Goal: Task Accomplishment & Management: Use online tool/utility

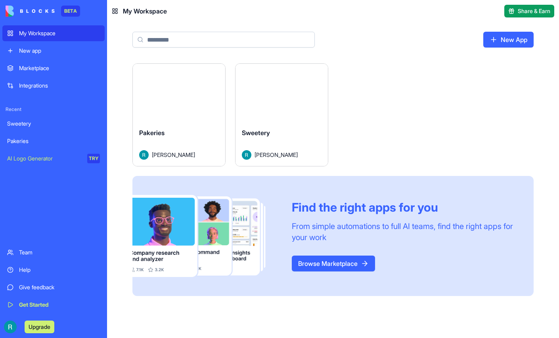
click at [312, 101] on button "Launch" at bounding box center [281, 93] width 59 height 16
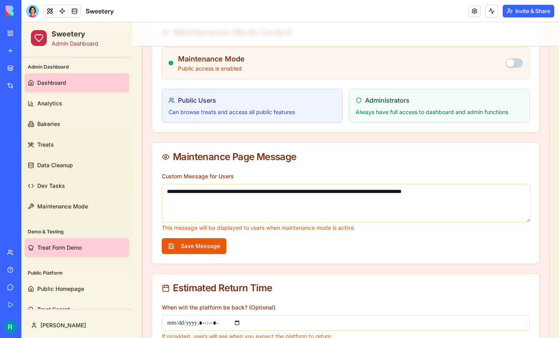
scroll to position [15, 0]
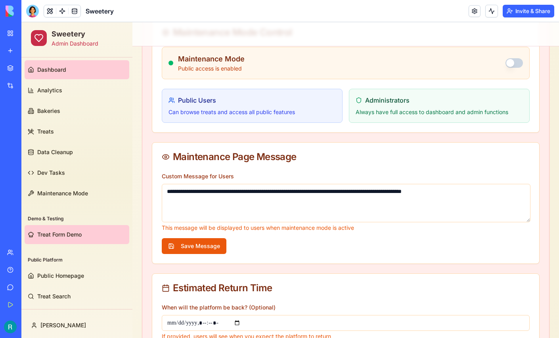
click at [72, 227] on link "Treat Form Demo" at bounding box center [77, 234] width 105 height 19
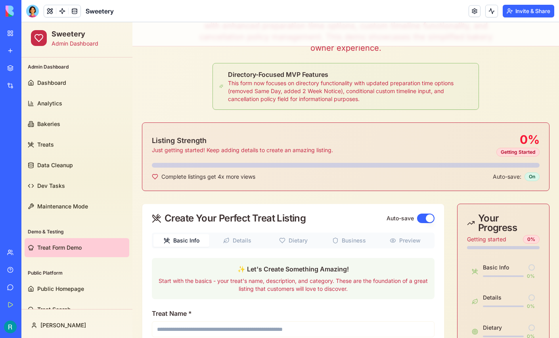
scroll to position [69, 0]
click at [31, 15] on div at bounding box center [32, 11] width 13 height 13
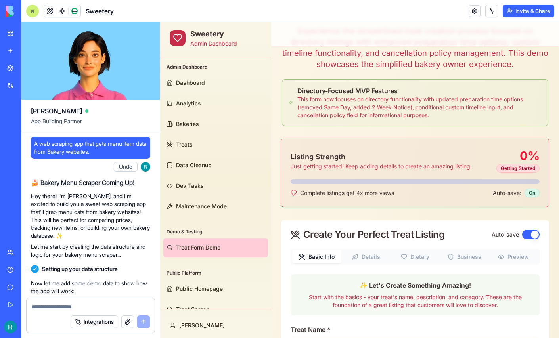
scroll to position [171679, 0]
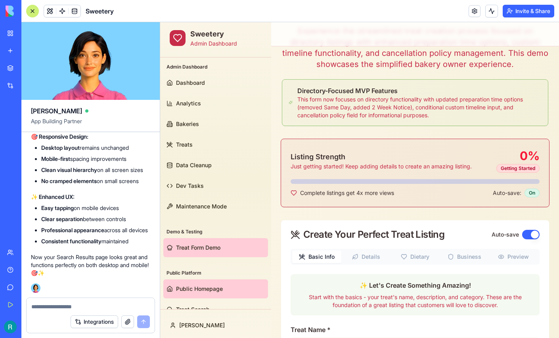
click at [188, 286] on span "Public Homepage" at bounding box center [199, 289] width 47 height 8
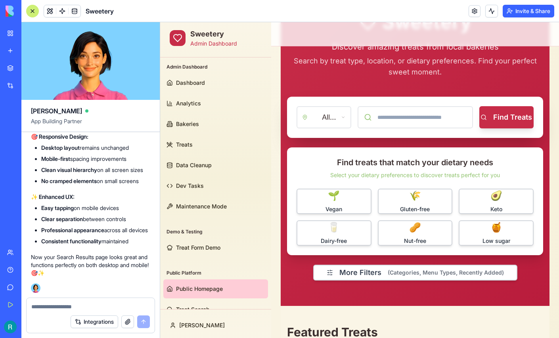
click at [35, 13] on div at bounding box center [32, 11] width 13 height 13
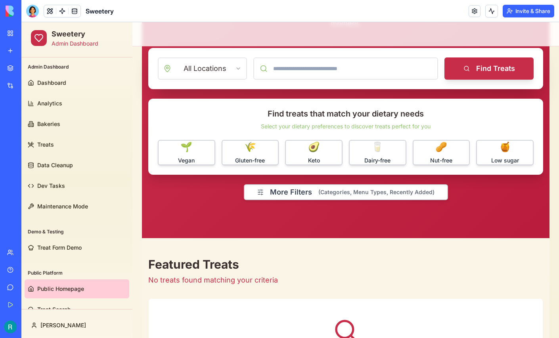
scroll to position [139, 0]
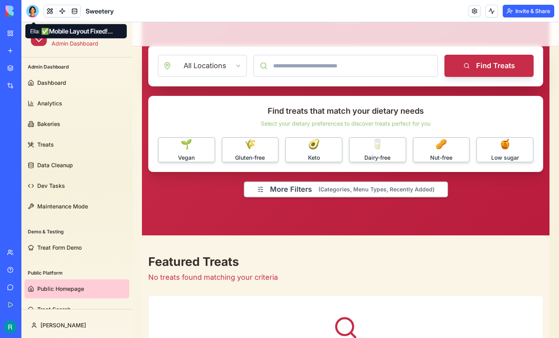
click at [32, 14] on div at bounding box center [32, 11] width 13 height 13
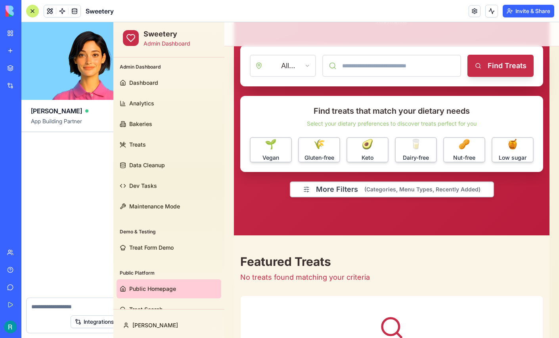
scroll to position [0, 0]
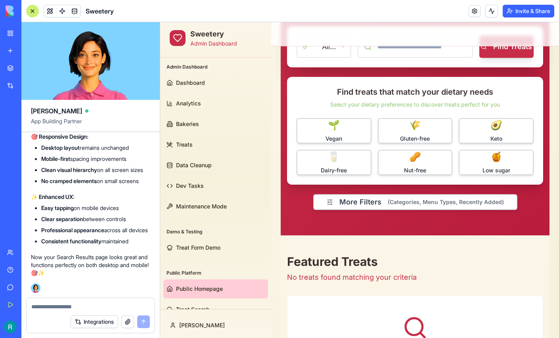
click at [74, 303] on textarea at bounding box center [90, 307] width 119 height 8
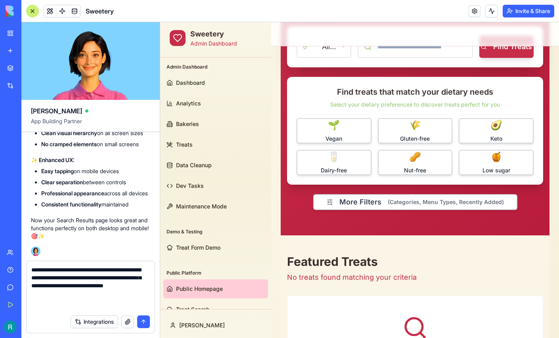
type textarea "**********"
click at [126, 322] on button "button" at bounding box center [127, 322] width 13 height 13
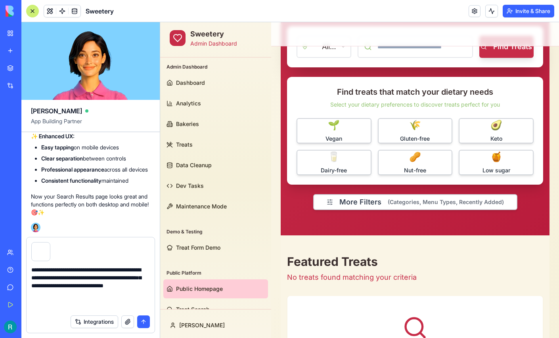
click at [121, 316] on button "button" at bounding box center [127, 322] width 13 height 13
click at [142, 325] on button "submit" at bounding box center [143, 322] width 13 height 13
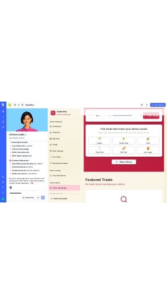
scroll to position [172183, 0]
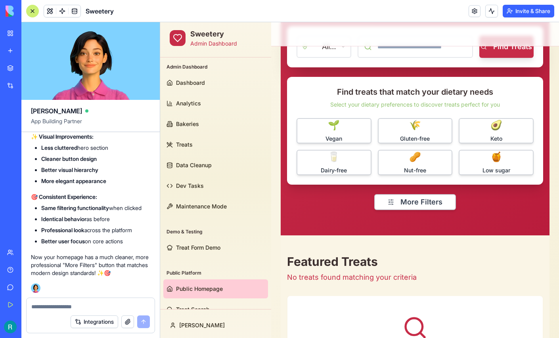
click at [37, 13] on div at bounding box center [32, 11] width 13 height 13
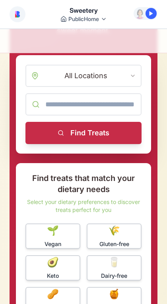
click at [154, 154] on div "Sweetery Discover amazing treats from local bakeries Search by treat type, loca…" at bounding box center [84, 148] width 148 height 398
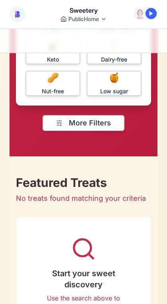
scroll to position [356, 0]
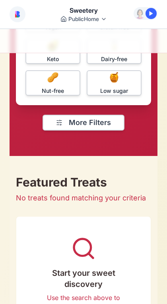
click at [82, 125] on button "More Filters" at bounding box center [83, 123] width 82 height 16
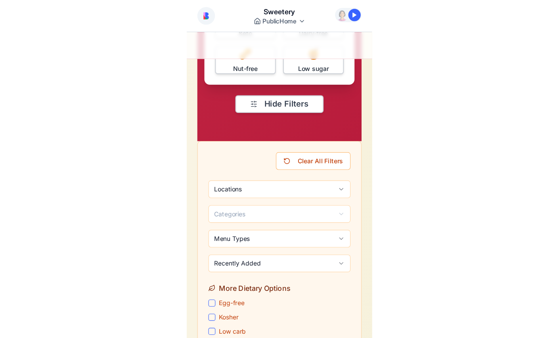
scroll to position [390, 0]
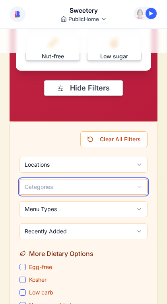
click at [82, 188] on button "Categories" at bounding box center [83, 187] width 128 height 16
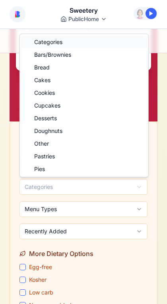
click at [85, 44] on div "Categories" at bounding box center [83, 42] width 125 height 13
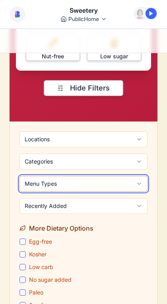
click at [105, 189] on button "Menu Types" at bounding box center [83, 184] width 128 height 16
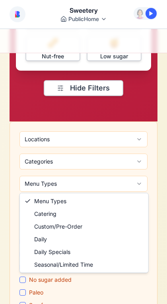
click at [105, 193] on div "Menu Types Catering Custom/Pre-Order Daily Daily Specials Seasonal/Limited Time" at bounding box center [84, 232] width 128 height 79
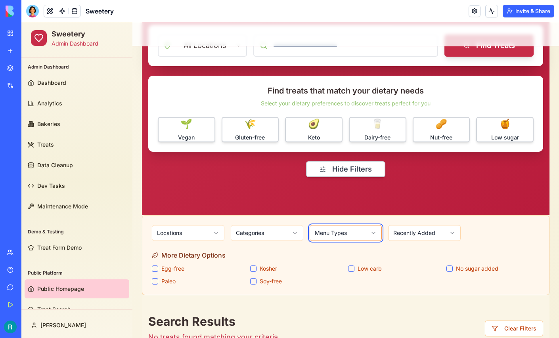
scroll to position [149, 0]
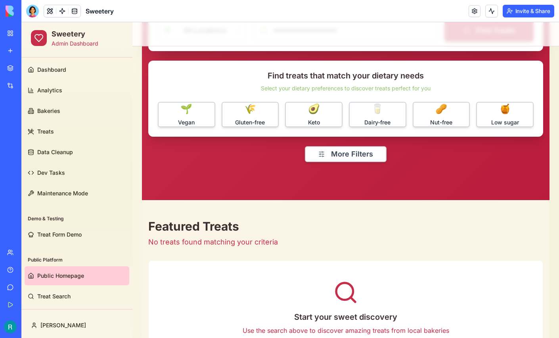
scroll to position [174, 0]
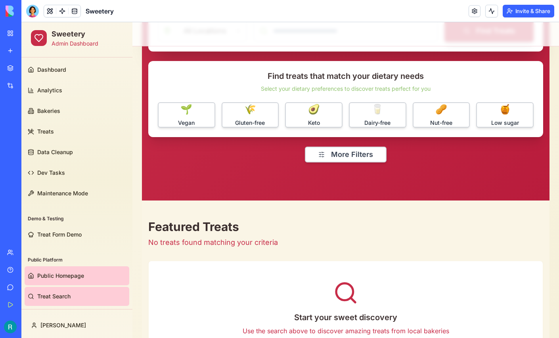
click at [55, 293] on span "Treat Search" at bounding box center [53, 297] width 33 height 8
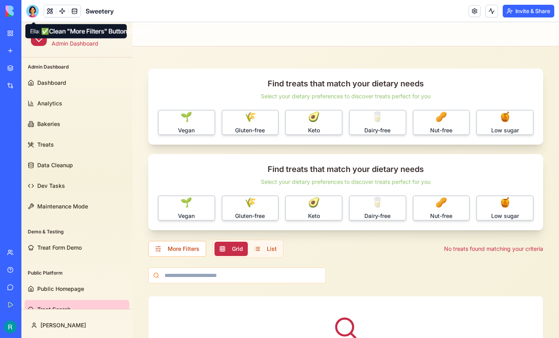
click at [33, 15] on div at bounding box center [32, 11] width 13 height 13
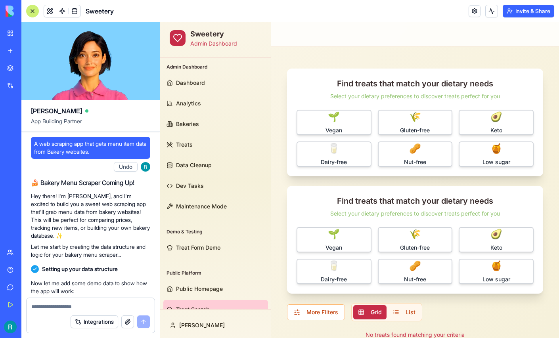
scroll to position [172260, 0]
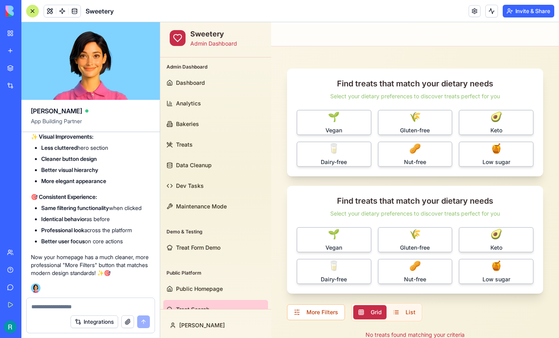
click at [55, 303] on textarea at bounding box center [90, 307] width 119 height 8
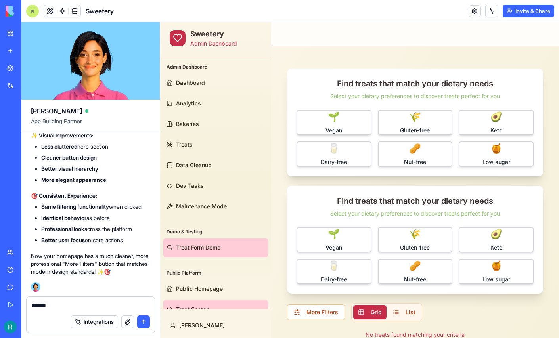
scroll to position [15, 0]
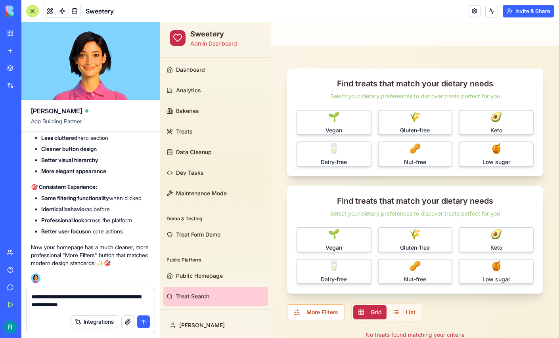
click at [123, 296] on textarea "**********" at bounding box center [89, 302] width 117 height 18
click at [141, 302] on textarea "**********" at bounding box center [89, 302] width 117 height 18
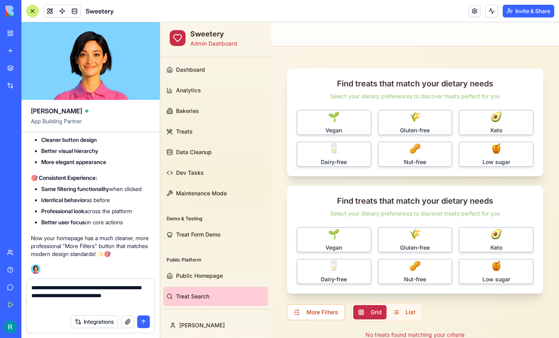
type textarea "**********"
click at [123, 318] on button "button" at bounding box center [127, 322] width 13 height 13
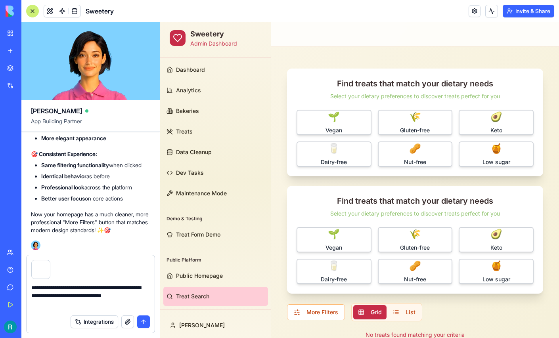
click at [143, 319] on button "submit" at bounding box center [143, 322] width 13 height 13
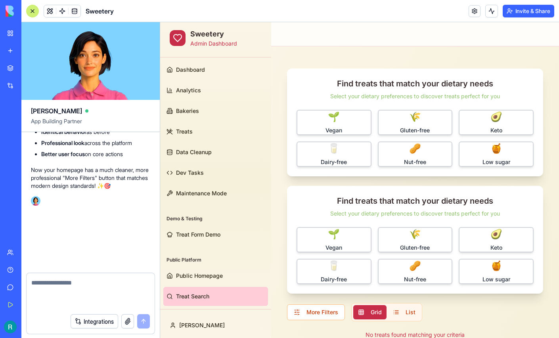
scroll to position [172336, 0]
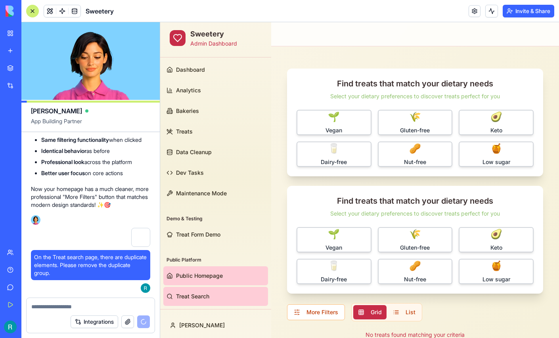
click at [224, 269] on link "Public Homepage" at bounding box center [215, 276] width 105 height 19
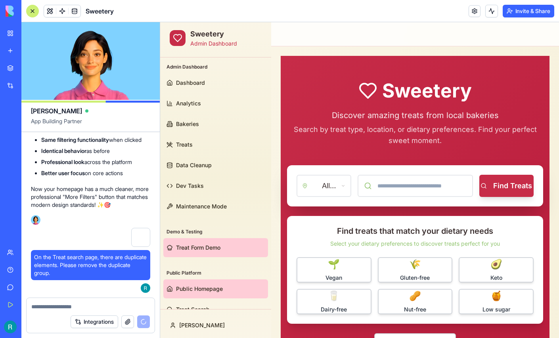
click at [190, 243] on link "Treat Form Demo" at bounding box center [215, 247] width 105 height 19
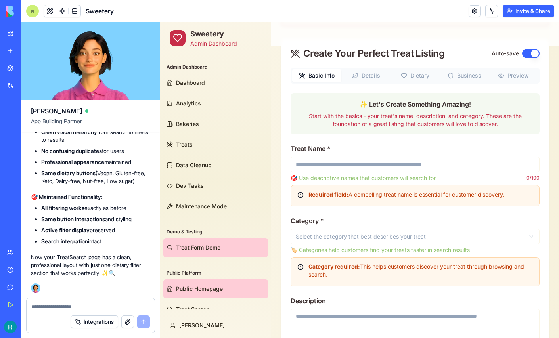
scroll to position [15, 0]
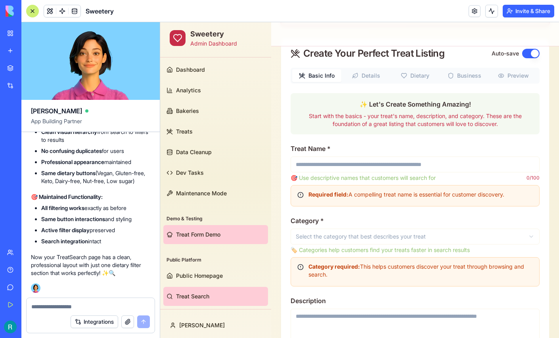
click at [214, 293] on link "Treat Search" at bounding box center [215, 296] width 105 height 19
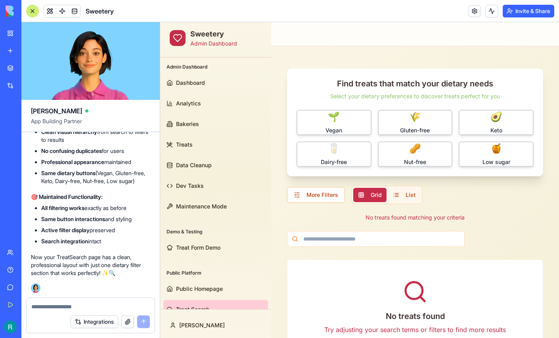
click at [28, 8] on div at bounding box center [32, 11] width 13 height 13
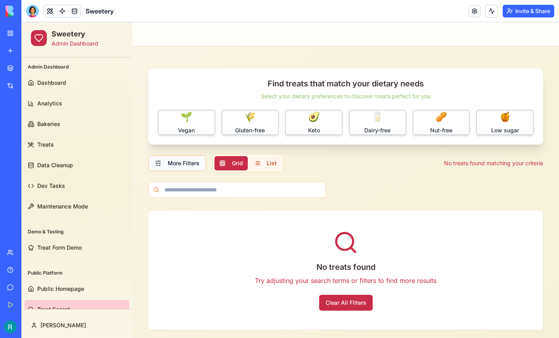
click at [188, 159] on button "More Filters" at bounding box center [177, 163] width 58 height 16
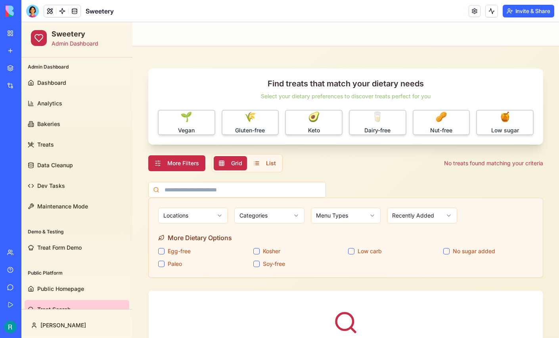
click at [188, 159] on button "More Filters" at bounding box center [176, 163] width 57 height 16
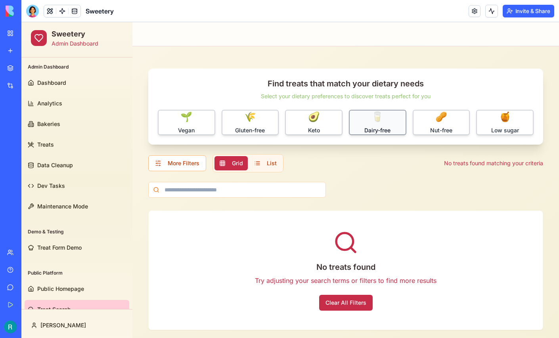
click at [377, 127] on span "Dairy-free" at bounding box center [377, 131] width 26 height 8
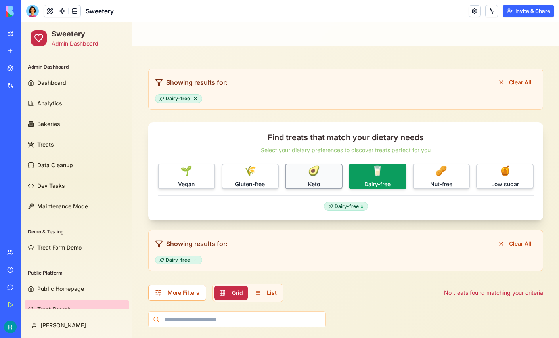
click at [312, 181] on span "Keto" at bounding box center [314, 184] width 12 height 8
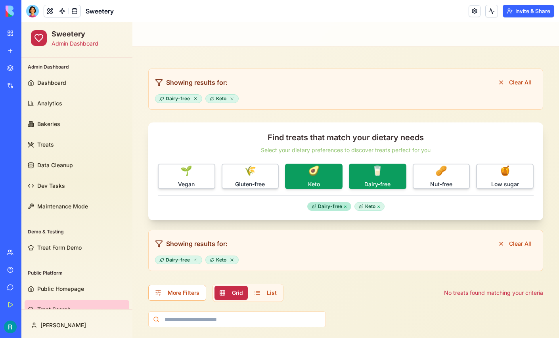
click at [342, 207] on div "Dairy-free ×" at bounding box center [329, 206] width 44 height 9
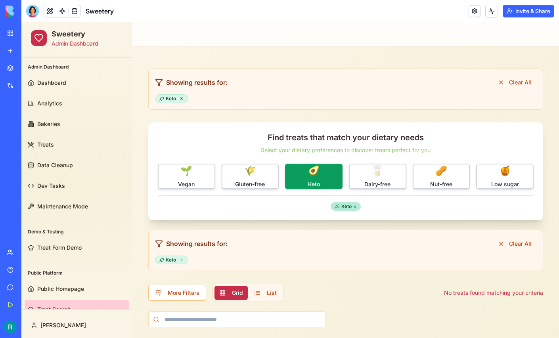
click at [355, 207] on span "×" at bounding box center [354, 206] width 3 height 6
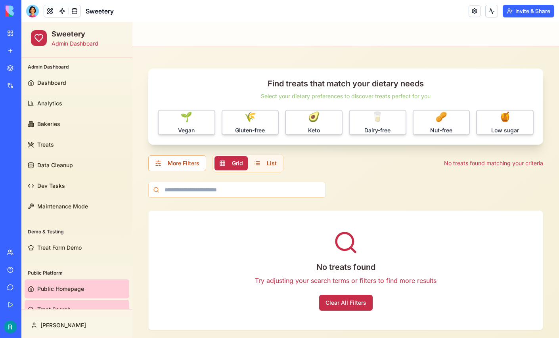
click at [77, 286] on span "Public Homepage" at bounding box center [60, 289] width 47 height 8
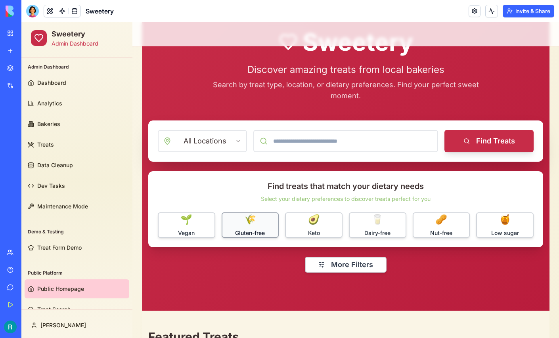
scroll to position [65, 0]
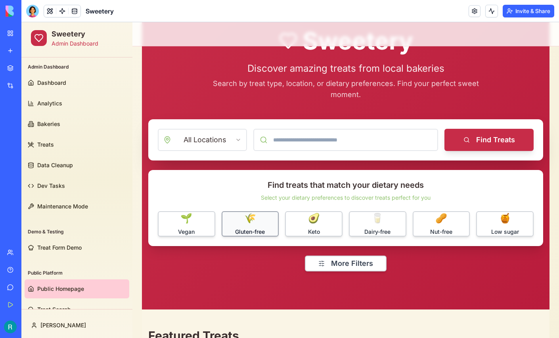
click at [257, 221] on button "🌾 Gluten-free" at bounding box center [251, 223] width 58 height 25
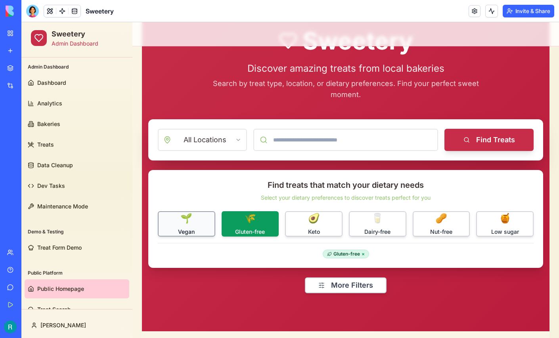
click at [190, 216] on span "🌱" at bounding box center [186, 218] width 12 height 13
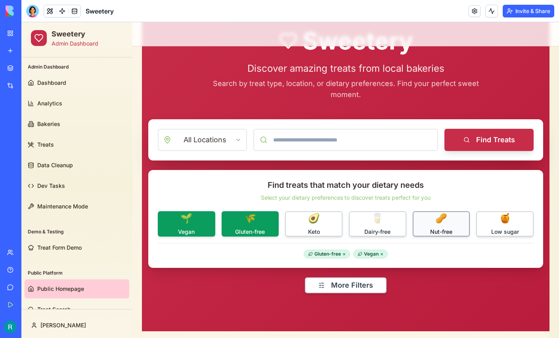
click at [424, 215] on button "🥜 Nut-free" at bounding box center [442, 223] width 58 height 25
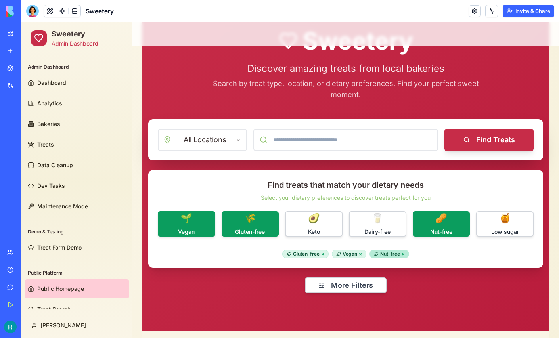
click at [403, 253] on span "×" at bounding box center [403, 254] width 3 height 6
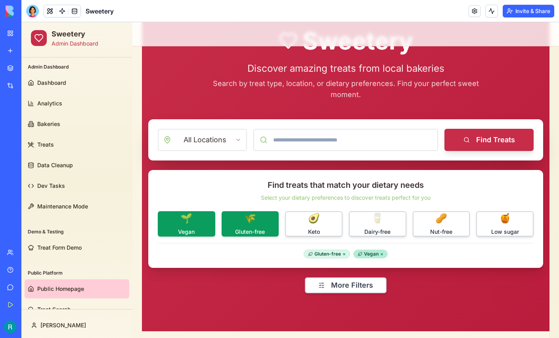
click at [382, 254] on span "×" at bounding box center [381, 254] width 3 height 6
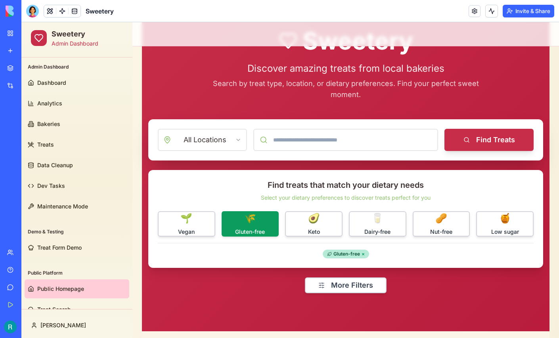
click at [364, 253] on span "×" at bounding box center [363, 254] width 3 height 6
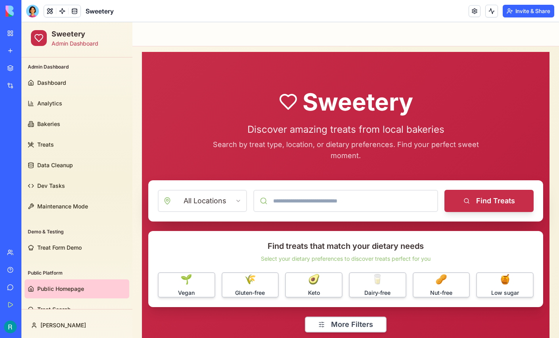
scroll to position [0, 0]
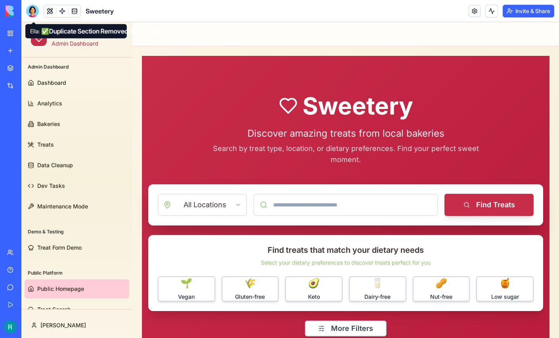
click at [34, 13] on div at bounding box center [32, 11] width 13 height 13
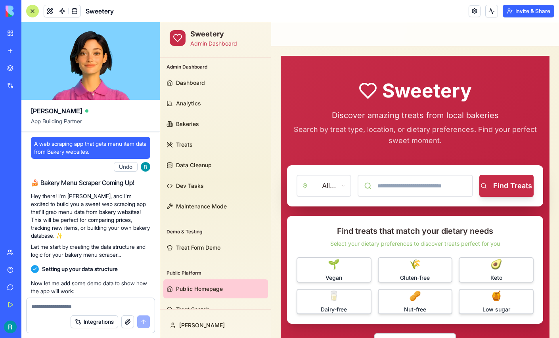
scroll to position [172884, 0]
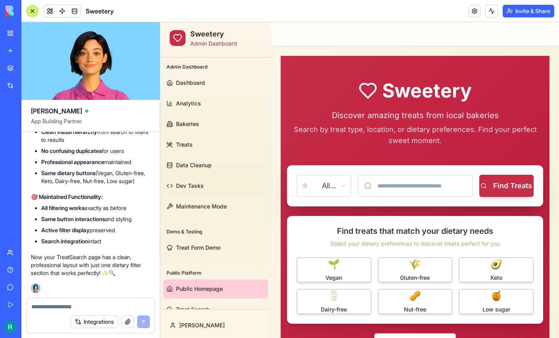
click at [59, 303] on textarea at bounding box center [90, 307] width 119 height 8
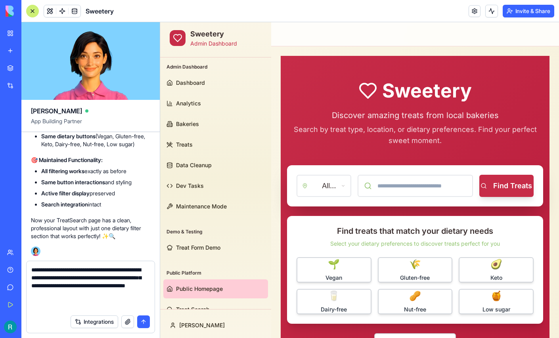
paste textarea "**********"
type textarea "**********"
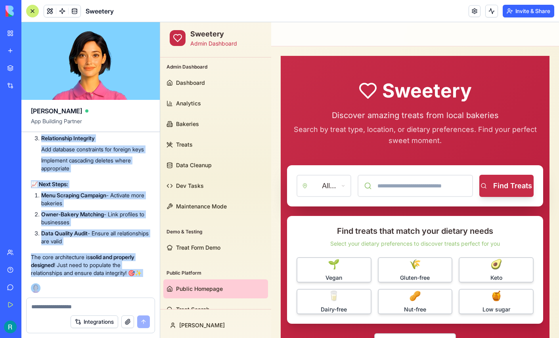
scroll to position [174515, 0]
drag, startPoint x: 44, startPoint y: 229, endPoint x: 73, endPoint y: 267, distance: 47.5
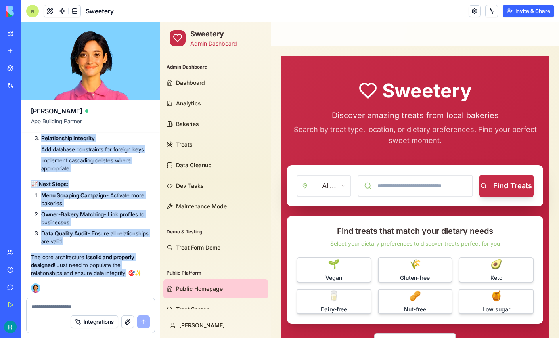
copy div "Data Architecture & Relationship Audit Complete! Perfect timing for this audit!…"
click at [94, 257] on p "The core architecture is solid and properly designed ! Just need to populate th…" at bounding box center [90, 265] width 119 height 24
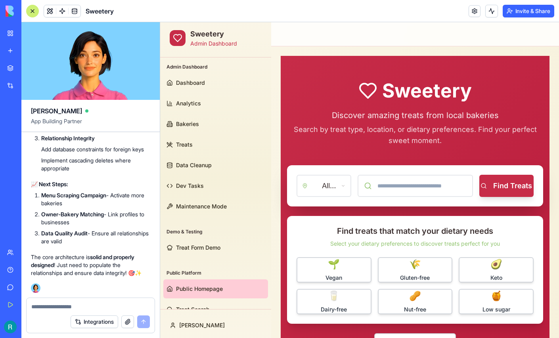
click at [55, 303] on textarea at bounding box center [89, 307] width 117 height 8
paste textarea "**********"
type textarea "**********"
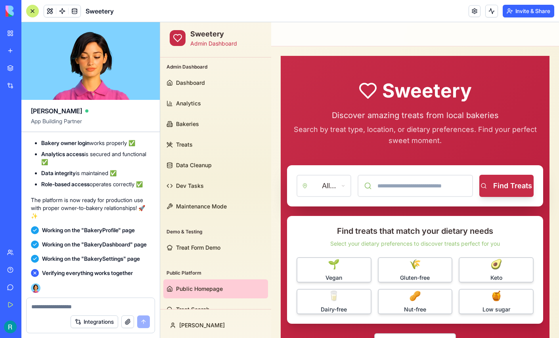
scroll to position [176055, 0]
click at [81, 298] on div at bounding box center [91, 304] width 128 height 13
click at [78, 304] on textarea at bounding box center [89, 307] width 117 height 8
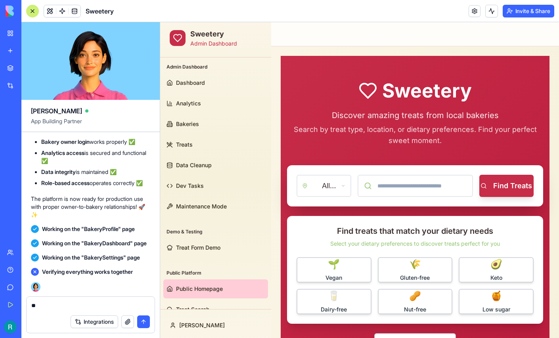
type textarea "*"
click at [117, 305] on textarea "**********" at bounding box center [89, 306] width 117 height 9
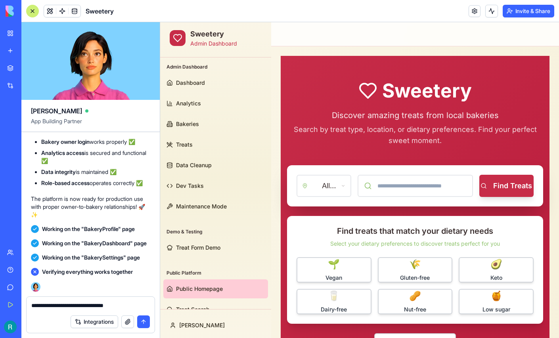
type textarea "**********"
click at [125, 320] on button "button" at bounding box center [127, 322] width 13 height 13
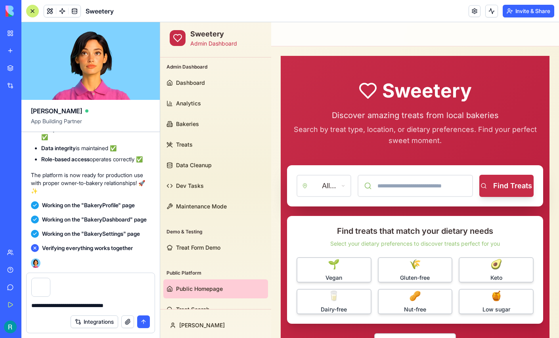
click at [142, 322] on button "submit" at bounding box center [143, 322] width 13 height 13
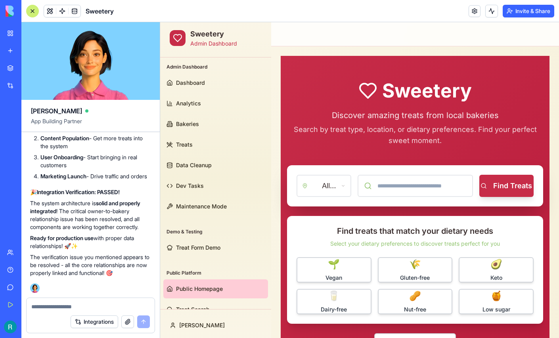
scroll to position [177278, 1]
click at [46, 303] on textarea at bounding box center [89, 307] width 117 height 8
paste textarea "**********"
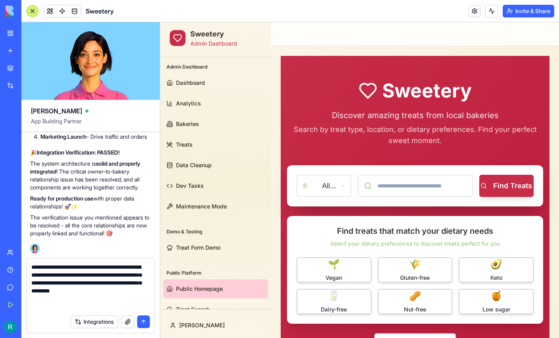
scroll to position [0, 0]
type textarea "**********"
click at [141, 321] on button "submit" at bounding box center [143, 322] width 13 height 13
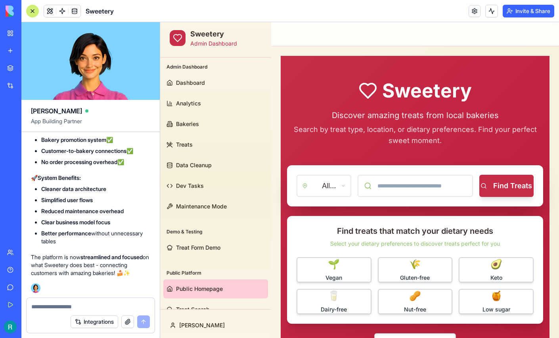
scroll to position [177589, 0]
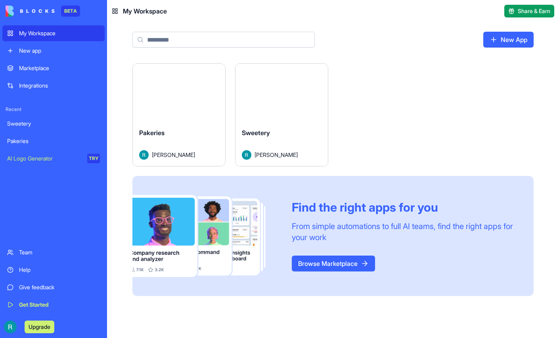
click at [67, 72] on div "Marketplace" at bounding box center [59, 68] width 81 height 8
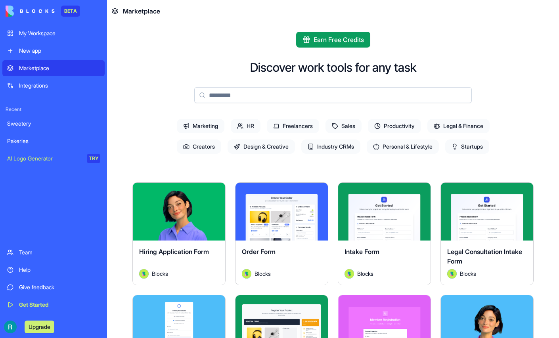
click at [194, 133] on span "Marketing" at bounding box center [201, 126] width 48 height 14
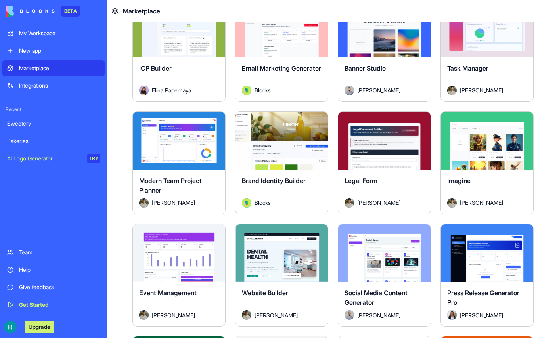
scroll to position [409, 0]
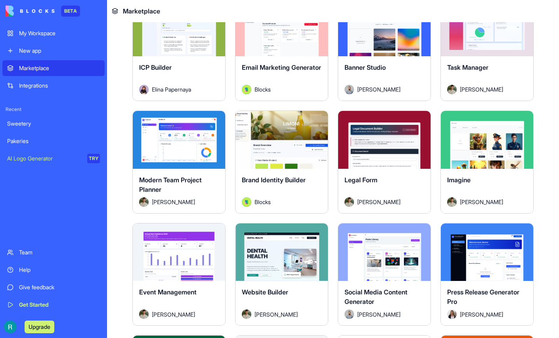
click at [209, 35] on button "Explore" at bounding box center [179, 27] width 59 height 16
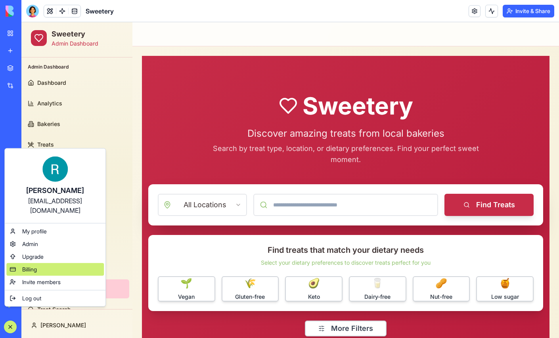
click at [44, 276] on div "Billing" at bounding box center [55, 269] width 98 height 13
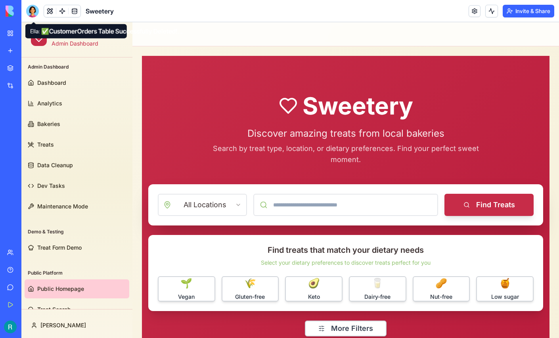
click at [36, 12] on div at bounding box center [32, 11] width 13 height 13
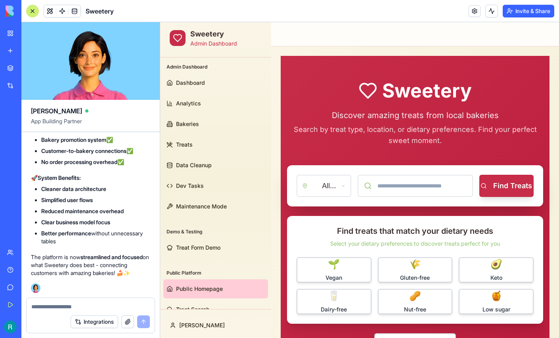
scroll to position [177839, 0]
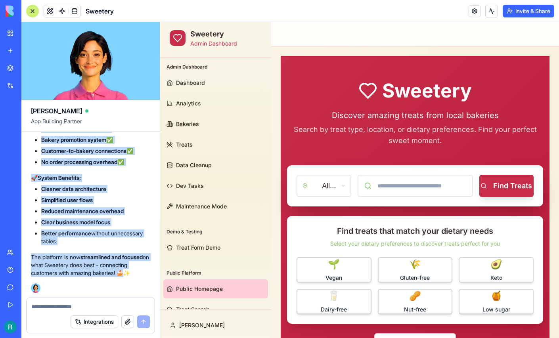
drag, startPoint x: 43, startPoint y: 220, endPoint x: 61, endPoint y: 266, distance: 49.3
copy div "Immediate Table Deletion Absolutely! You're right - the CustomerOrders table do…"
click at [81, 186] on strong "Cleaner data architecture" at bounding box center [73, 189] width 65 height 7
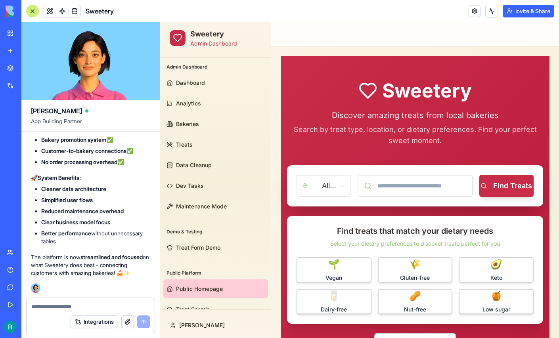
scroll to position [176743, 0]
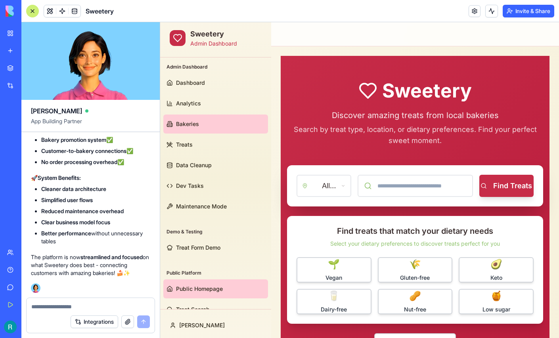
click at [190, 129] on link "Bakeries" at bounding box center [215, 124] width 105 height 19
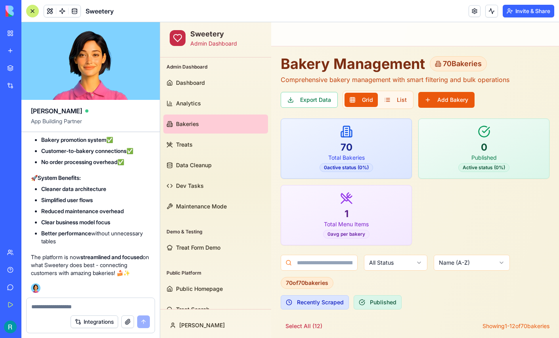
click at [28, 10] on div at bounding box center [32, 11] width 13 height 13
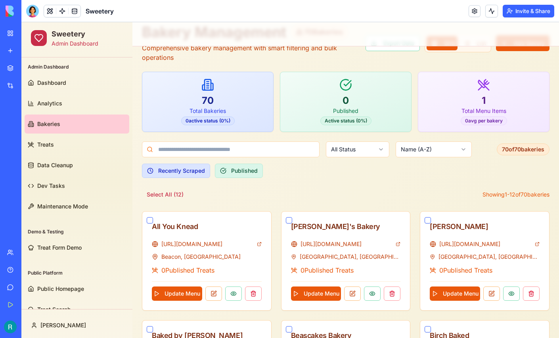
scroll to position [32, 0]
click at [147, 219] on button "button" at bounding box center [150, 220] width 6 height 6
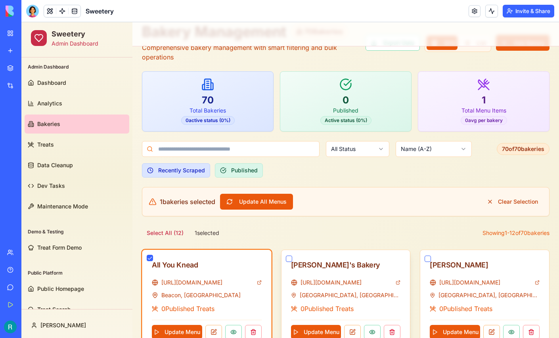
click at [289, 257] on button "button" at bounding box center [289, 259] width 6 height 6
click at [427, 257] on button "button" at bounding box center [428, 259] width 6 height 6
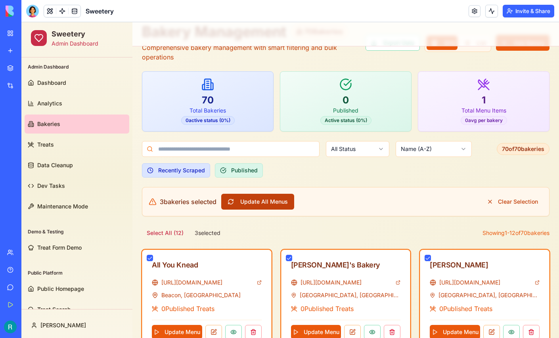
click at [269, 199] on button "Update All Menus" at bounding box center [257, 202] width 73 height 16
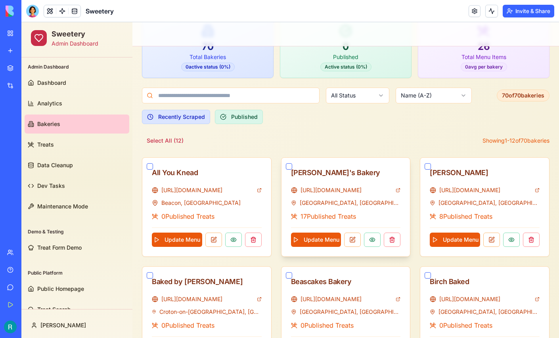
scroll to position [86, 0]
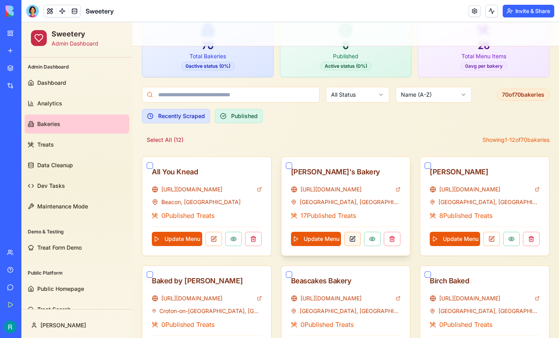
click at [354, 236] on button at bounding box center [352, 239] width 17 height 14
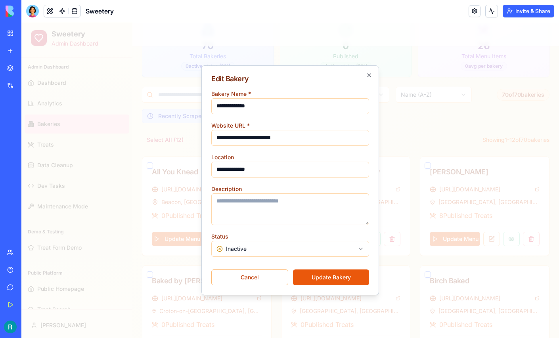
click at [282, 249] on body "Sweetery Admin Dashboard Admin Dashboard Dashboard Analytics Bakeries Treats Da…" at bounding box center [290, 283] width 538 height 695
click at [318, 272] on button "Update Bakery" at bounding box center [331, 278] width 76 height 16
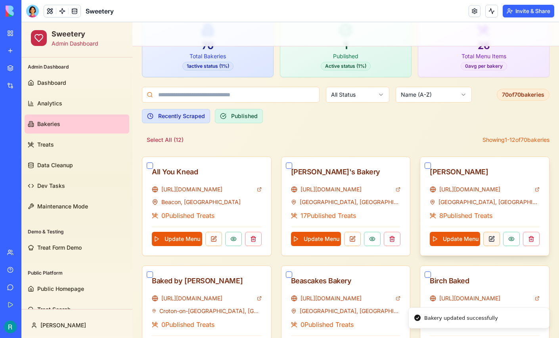
click at [499, 237] on button at bounding box center [491, 239] width 17 height 14
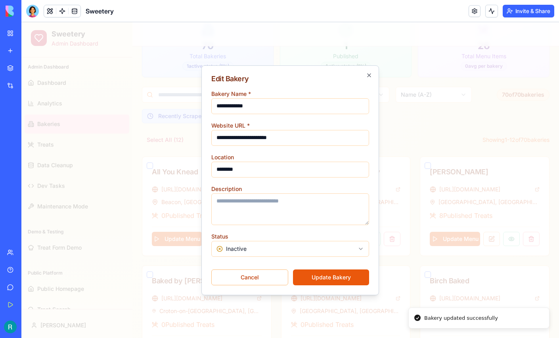
click at [274, 242] on body "Sweetery Admin Dashboard Admin Dashboard Dashboard Analytics Bakeries Treats Da…" at bounding box center [290, 283] width 538 height 695
click at [317, 273] on button "Update Bakery" at bounding box center [331, 278] width 76 height 16
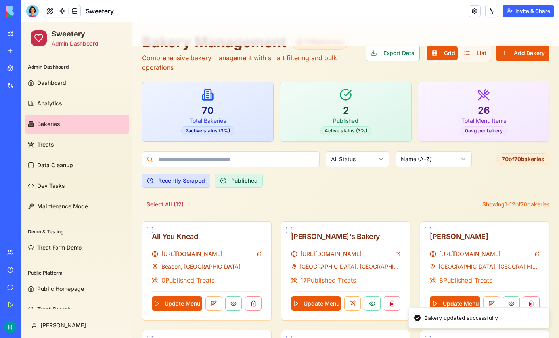
scroll to position [0, 0]
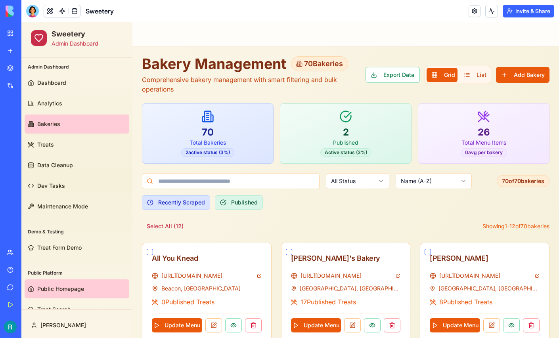
click at [58, 283] on link "Public Homepage" at bounding box center [77, 289] width 105 height 19
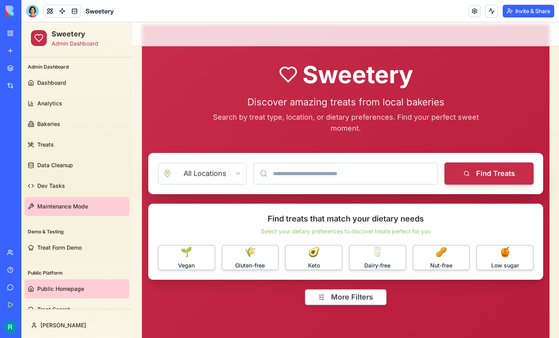
scroll to position [15, 0]
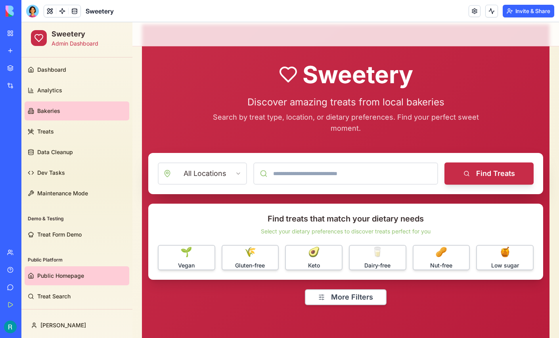
click at [67, 114] on link "Bakeries" at bounding box center [77, 111] width 105 height 19
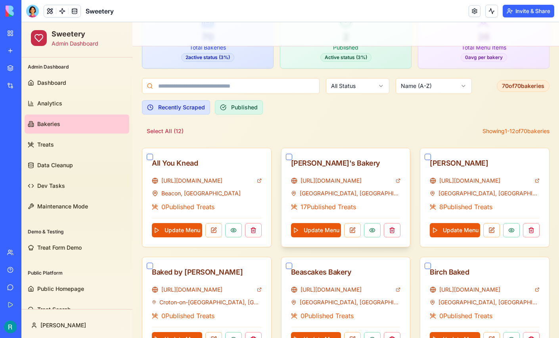
scroll to position [97, 0]
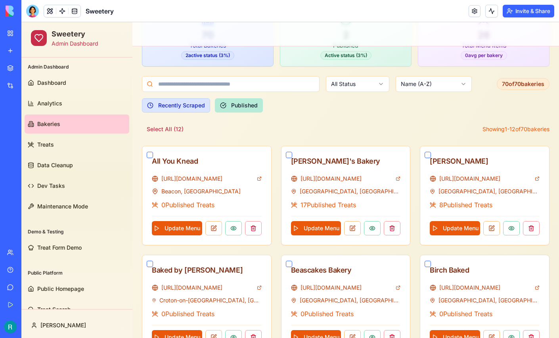
click at [240, 101] on button "Published" at bounding box center [239, 105] width 48 height 14
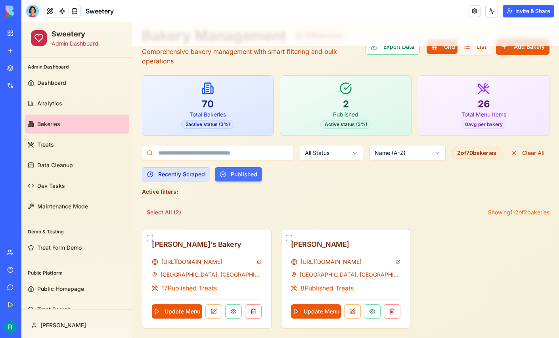
scroll to position [30, 0]
click at [184, 175] on button "Recently Scraped" at bounding box center [176, 174] width 68 height 14
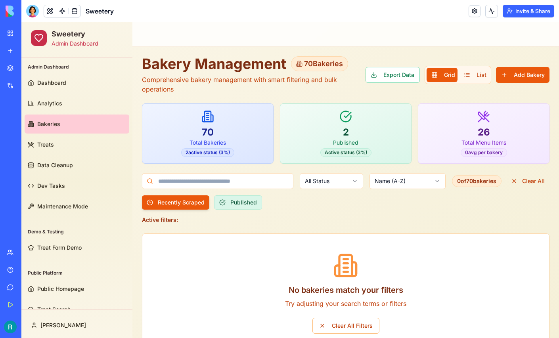
scroll to position [26, 0]
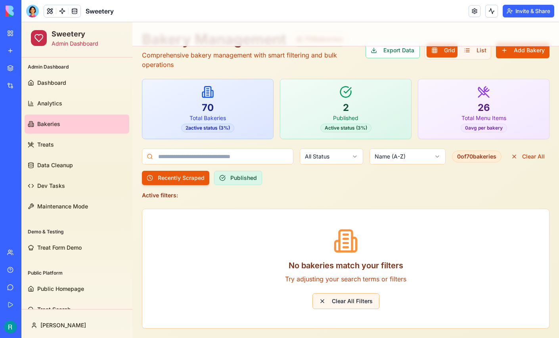
click at [340, 296] on button "Clear All Filters" at bounding box center [346, 301] width 67 height 16
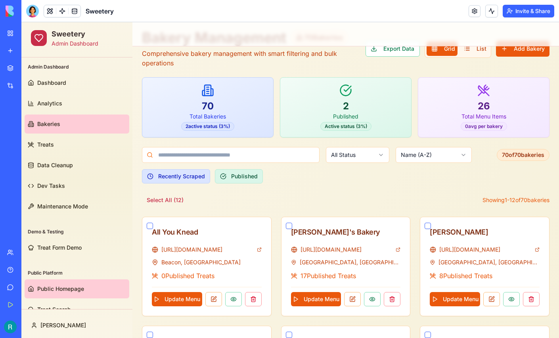
click at [53, 288] on span "Public Homepage" at bounding box center [60, 289] width 47 height 8
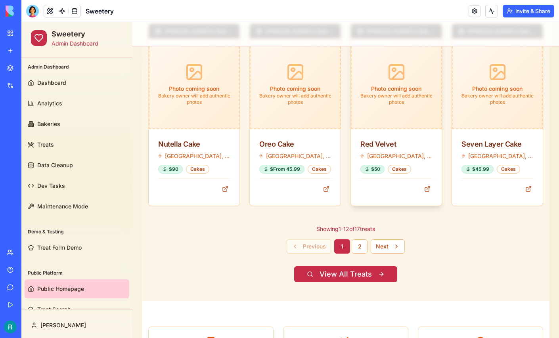
scroll to position [896, 0]
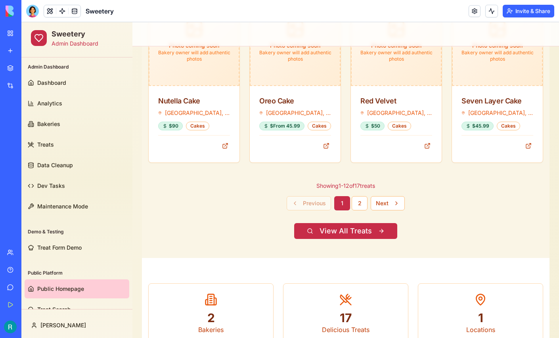
click at [354, 228] on button "View All Treats" at bounding box center [345, 231] width 103 height 16
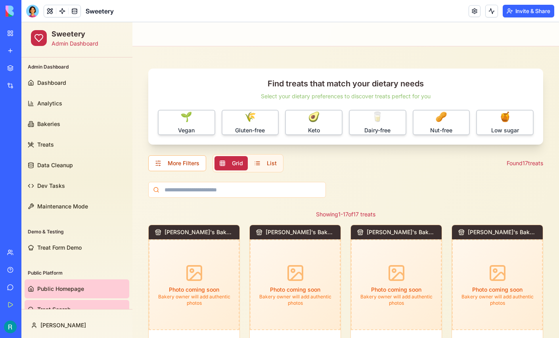
click at [74, 289] on span "Public Homepage" at bounding box center [60, 289] width 47 height 8
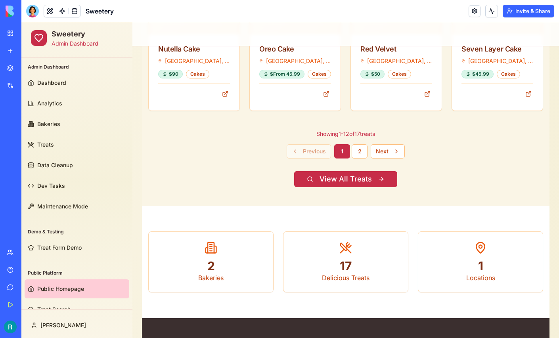
scroll to position [948, 0]
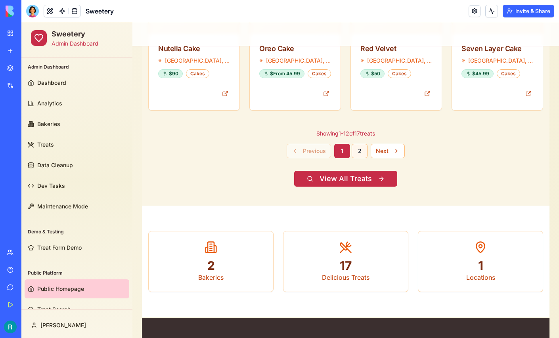
click at [358, 150] on button "2" at bounding box center [360, 151] width 16 height 14
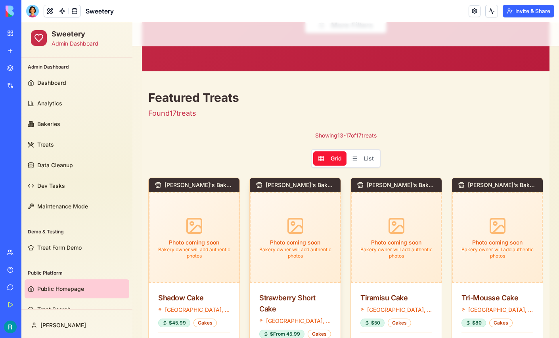
scroll to position [301, 0]
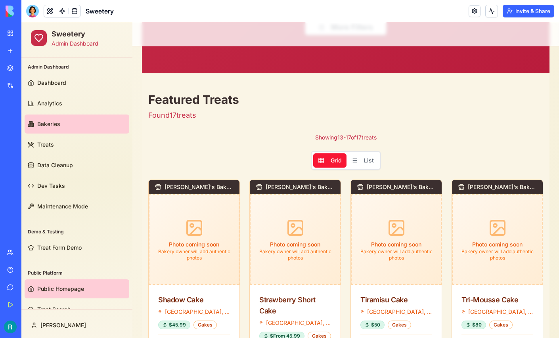
click at [67, 130] on link "Bakeries" at bounding box center [77, 124] width 105 height 19
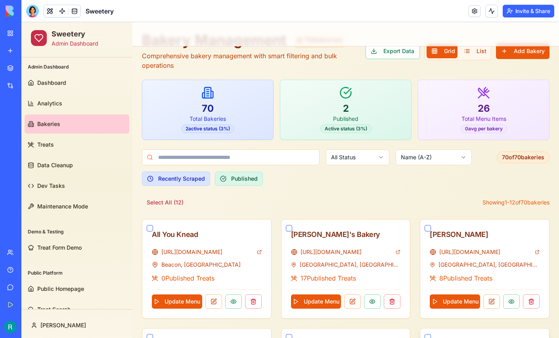
scroll to position [23, 0]
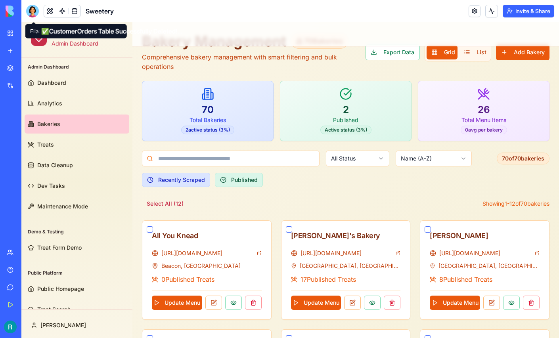
click at [32, 12] on div at bounding box center [32, 11] width 13 height 13
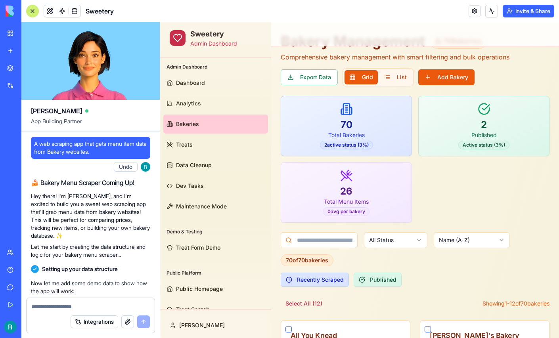
scroll to position [177839, 0]
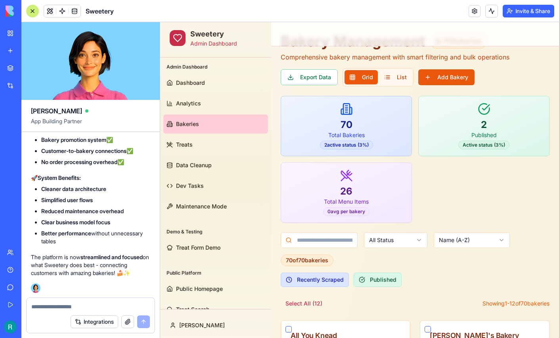
click at [48, 311] on div "Integrations" at bounding box center [91, 322] width 128 height 22
click at [50, 306] on textarea at bounding box center [90, 307] width 119 height 8
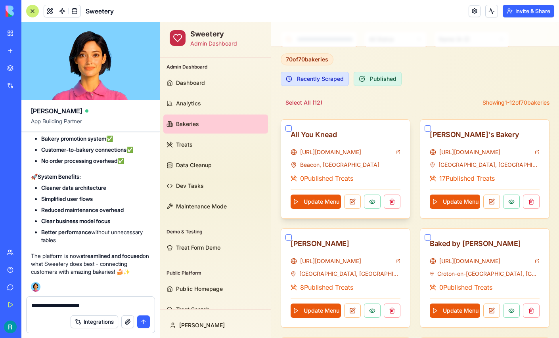
scroll to position [224, 0]
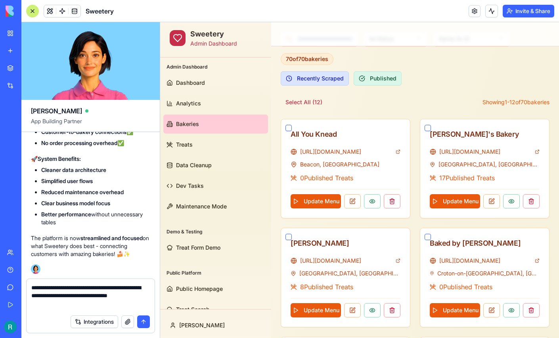
click at [96, 295] on textarea "**********" at bounding box center [89, 297] width 117 height 27
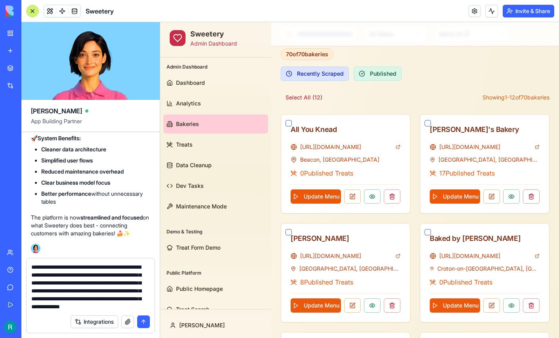
scroll to position [230, 0]
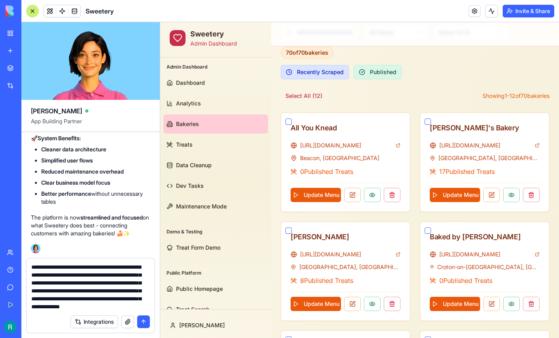
type textarea "**********"
click at [125, 320] on button "button" at bounding box center [127, 322] width 13 height 13
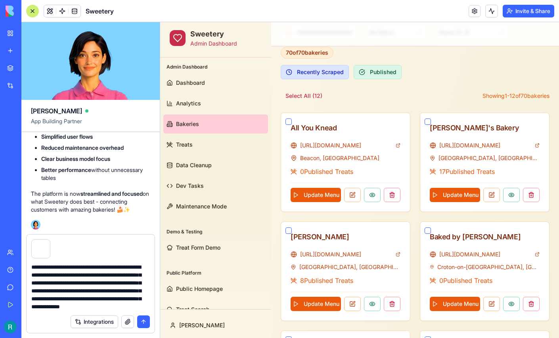
click at [141, 316] on button "submit" at bounding box center [143, 322] width 13 height 13
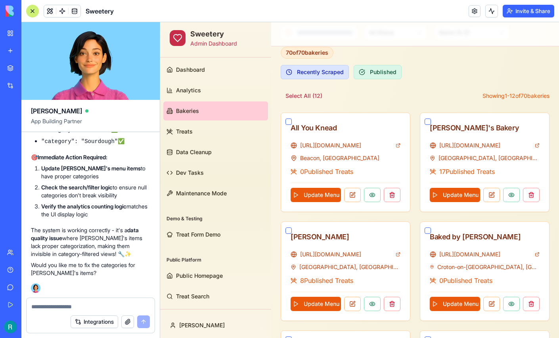
scroll to position [178750, 0]
click at [343, 251] on link "https://aniccabakery.com/" at bounding box center [346, 255] width 92 height 8
click at [79, 16] on span at bounding box center [74, 11] width 22 height 22
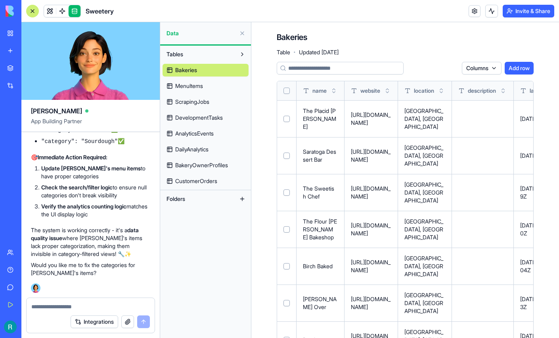
click at [203, 90] on span "MenuItems" at bounding box center [189, 86] width 28 height 8
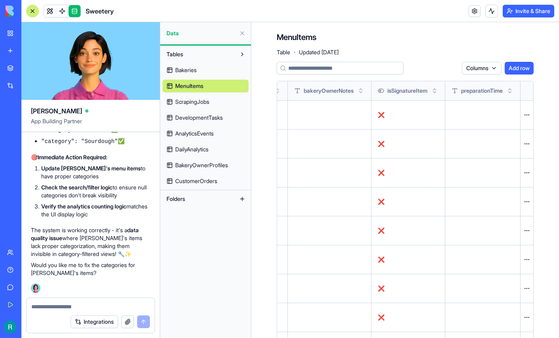
scroll to position [178750, 0]
click at [62, 303] on textarea at bounding box center [89, 307] width 117 height 8
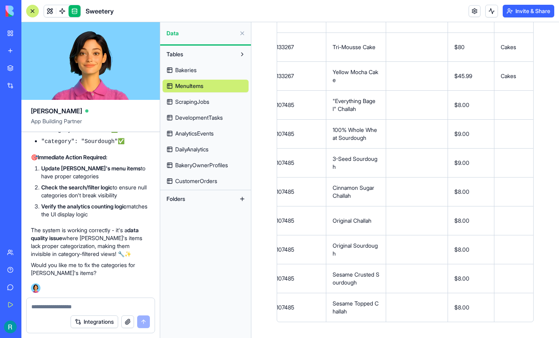
scroll to position [819, 0]
click at [96, 303] on textarea at bounding box center [89, 307] width 117 height 8
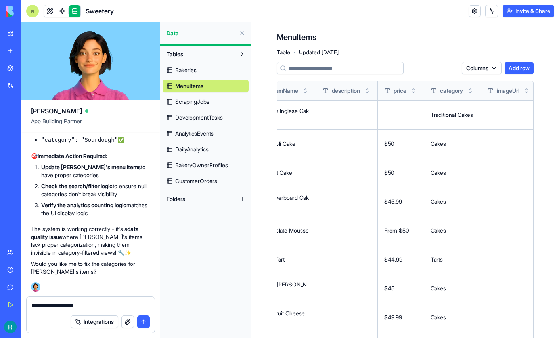
scroll to position [0, 0]
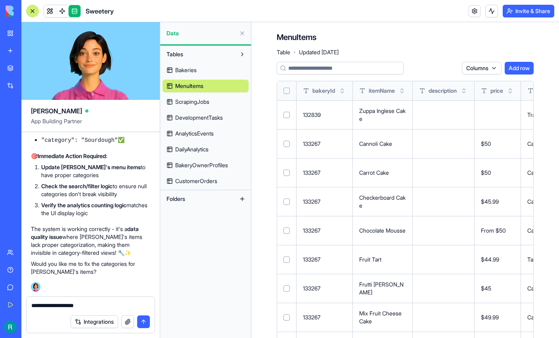
click at [290, 118] on button "Select row" at bounding box center [287, 115] width 6 height 6
click at [290, 119] on button "Select row" at bounding box center [287, 115] width 6 height 6
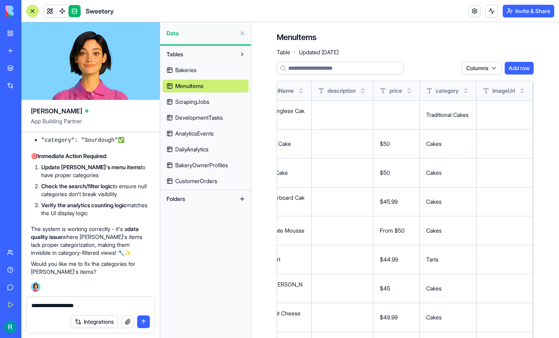
scroll to position [0, 113]
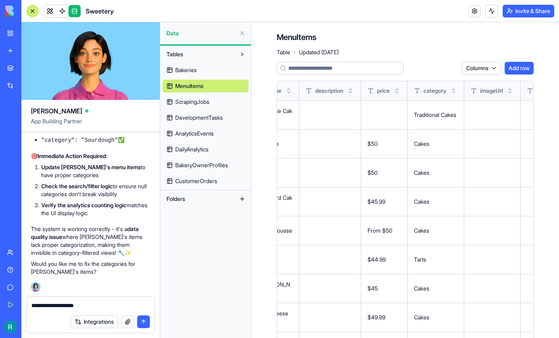
click at [107, 302] on textarea "**********" at bounding box center [89, 306] width 117 height 9
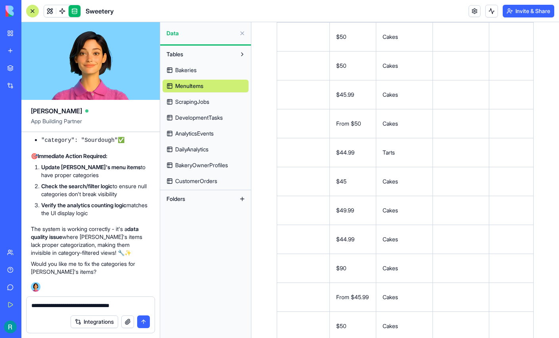
scroll to position [0, 156]
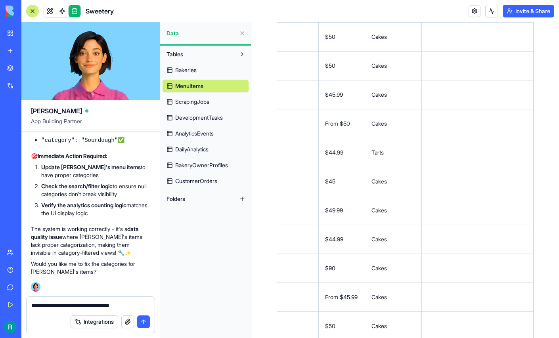
type textarea "**********"
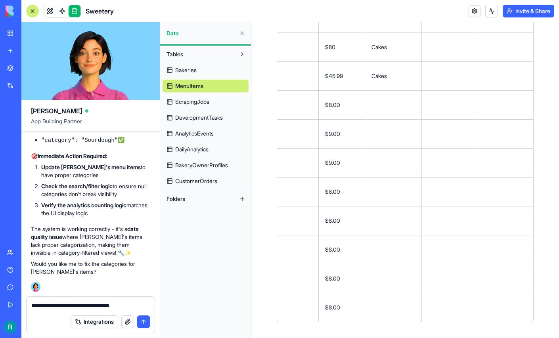
scroll to position [681, 0]
click at [0, 0] on button at bounding box center [0, 0] width 0 height 0
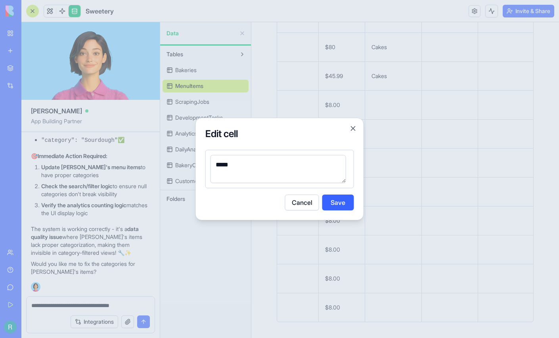
type textarea "*****"
click at [334, 205] on button "Save" at bounding box center [338, 203] width 32 height 16
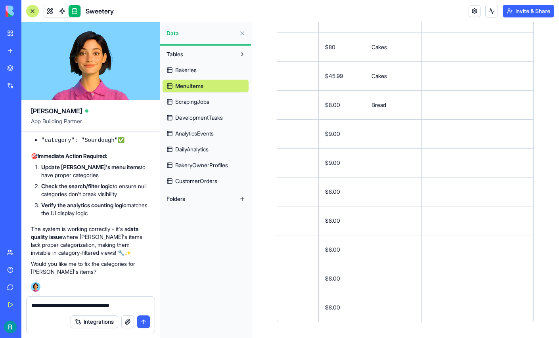
click at [0, 0] on button at bounding box center [0, 0] width 0 height 0
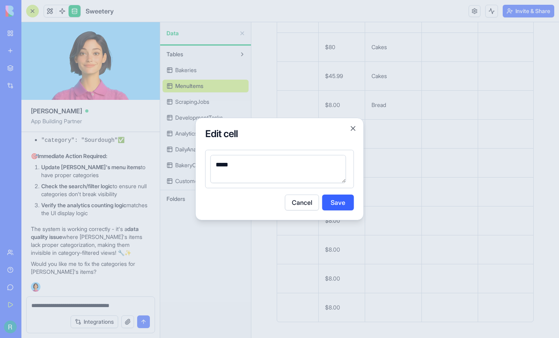
type textarea "*****"
click at [333, 201] on button "Save" at bounding box center [338, 203] width 32 height 16
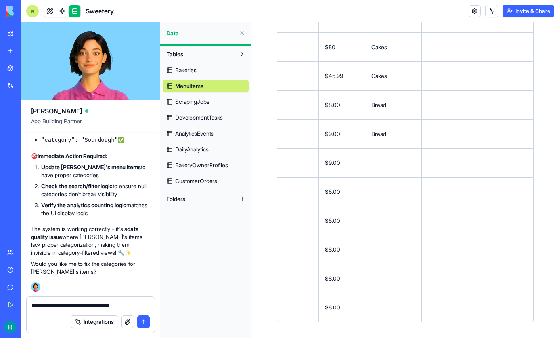
click at [422, 177] on td at bounding box center [393, 162] width 57 height 29
click at [0, 0] on button at bounding box center [0, 0] width 0 height 0
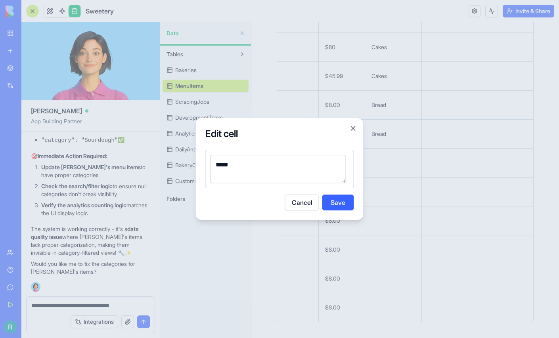
type textarea "*****"
click at [336, 207] on button "Save" at bounding box center [338, 203] width 32 height 16
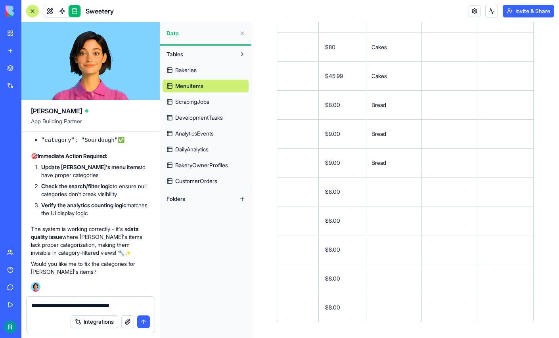
click at [0, 0] on button at bounding box center [0, 0] width 0 height 0
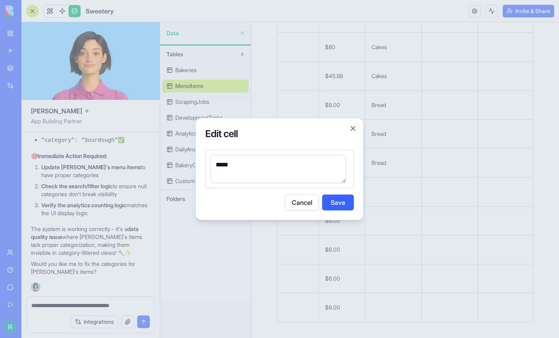
type textarea "*****"
click at [334, 206] on button "Save" at bounding box center [338, 203] width 32 height 16
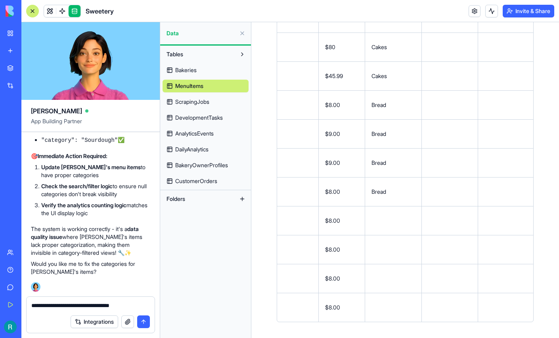
scroll to position [857, 0]
click at [0, 0] on button at bounding box center [0, 0] width 0 height 0
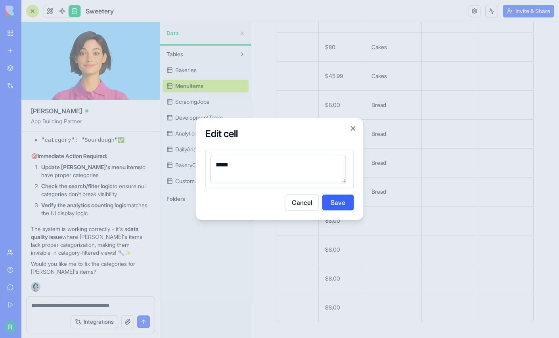
type textarea "*****"
click at [338, 207] on button "Save" at bounding box center [338, 203] width 32 height 16
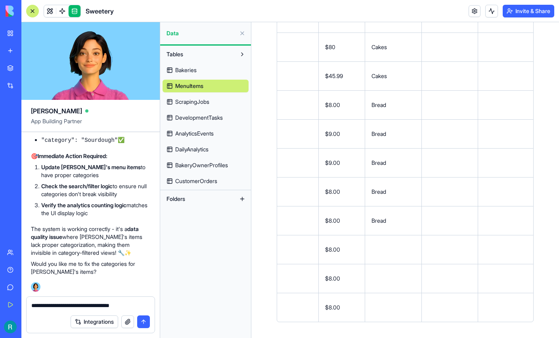
click at [0, 0] on button at bounding box center [0, 0] width 0 height 0
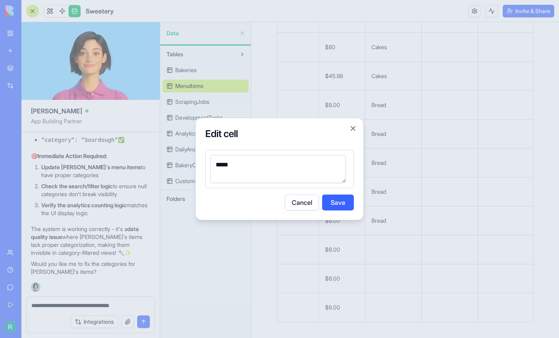
type textarea "*****"
click at [332, 201] on button "Save" at bounding box center [338, 203] width 32 height 16
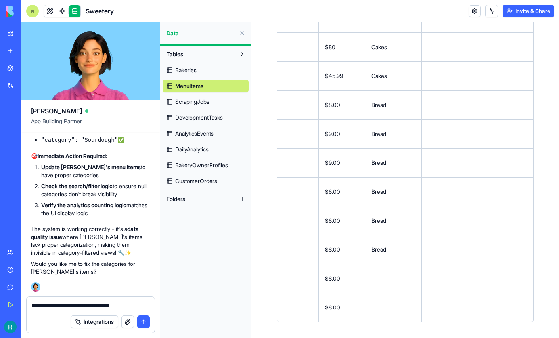
click at [0, 0] on button at bounding box center [0, 0] width 0 height 0
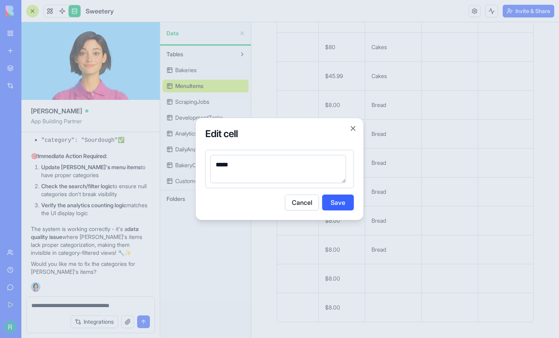
type textarea "*****"
click at [335, 200] on button "Save" at bounding box center [338, 203] width 32 height 16
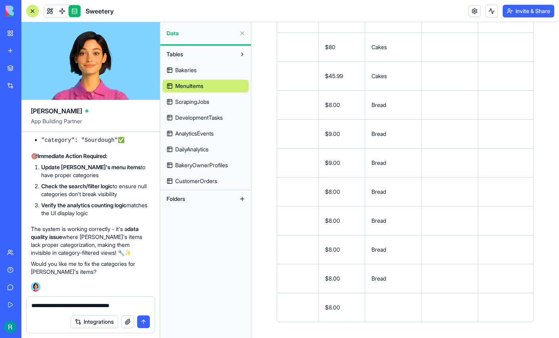
click at [0, 0] on button at bounding box center [0, 0] width 0 height 0
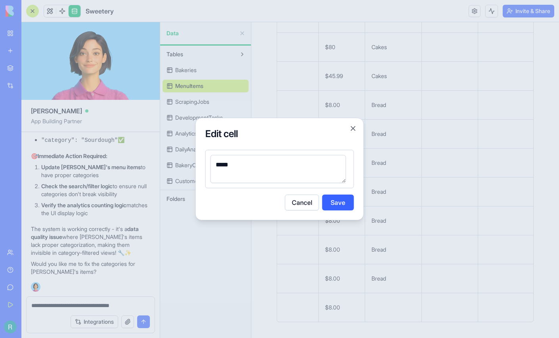
type textarea "*****"
click at [334, 205] on button "Save" at bounding box center [338, 203] width 32 height 16
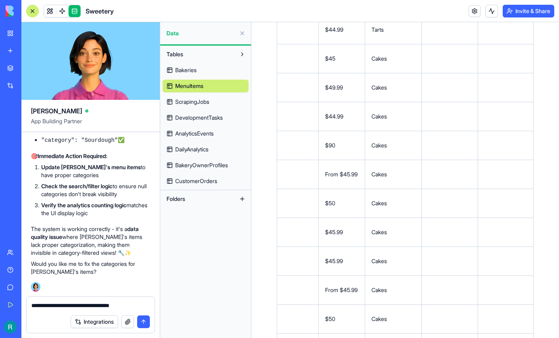
scroll to position [227, 0]
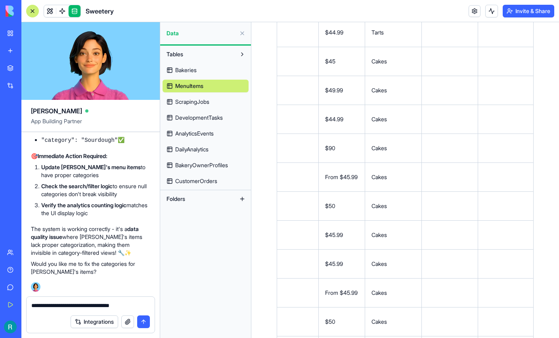
click at [209, 106] on span "ScrapingJobs" at bounding box center [192, 102] width 34 height 8
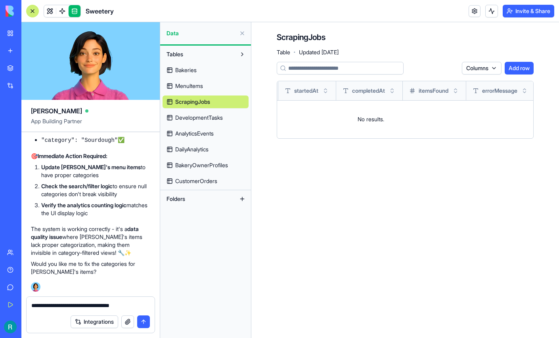
scroll to position [0, 124]
click at [71, 302] on textarea "**********" at bounding box center [89, 306] width 117 height 9
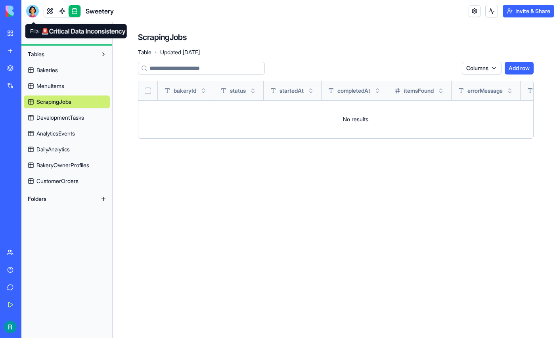
click at [36, 12] on div at bounding box center [32, 11] width 13 height 13
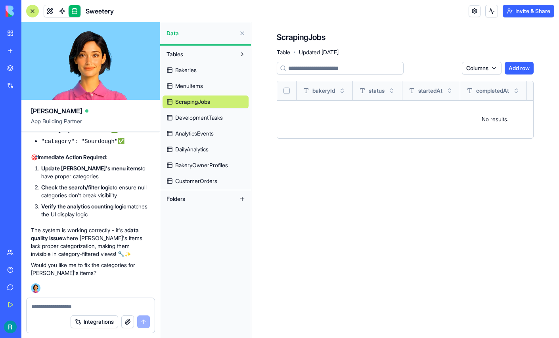
click at [56, 303] on textarea at bounding box center [90, 307] width 119 height 8
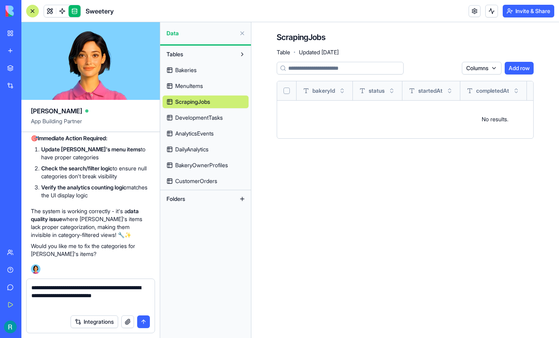
click at [124, 318] on button "button" at bounding box center [127, 322] width 13 height 13
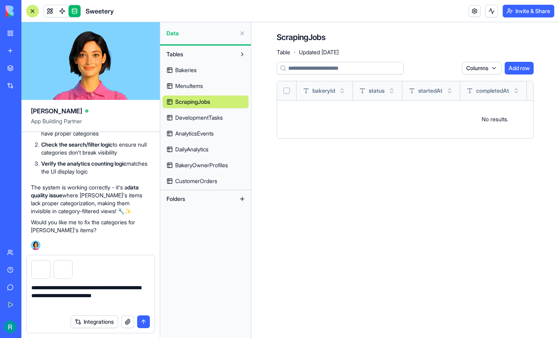
click at [82, 304] on textarea "**********" at bounding box center [89, 297] width 117 height 27
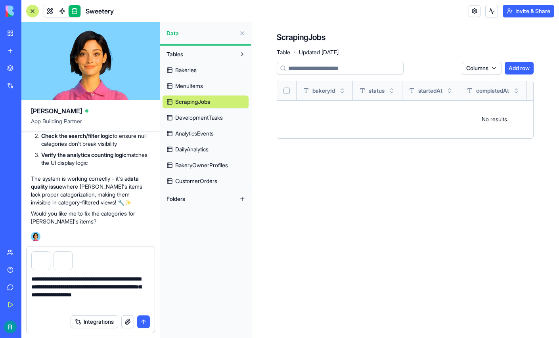
click at [65, 296] on textarea "**********" at bounding box center [89, 293] width 117 height 36
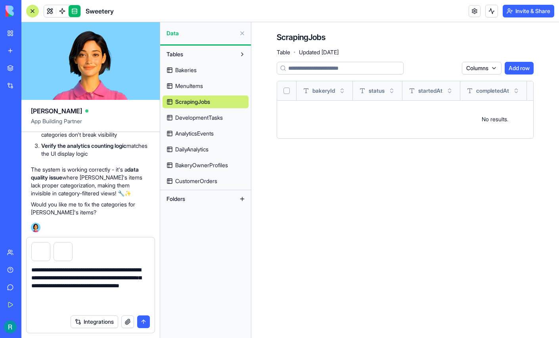
click at [63, 302] on textarea "**********" at bounding box center [89, 288] width 117 height 45
click at [92, 295] on textarea "**********" at bounding box center [89, 288] width 117 height 45
type textarea "**********"
click at [140, 318] on button "submit" at bounding box center [143, 322] width 13 height 13
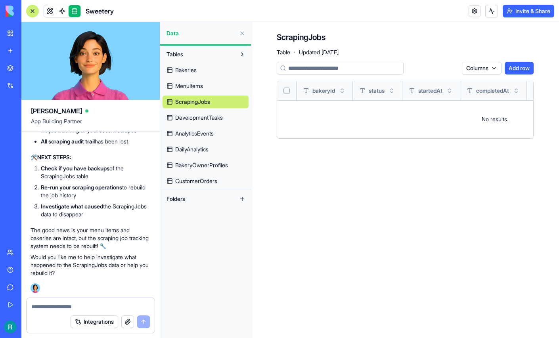
scroll to position [179335, 0]
click at [198, 90] on span "MenuItems" at bounding box center [189, 86] width 28 height 8
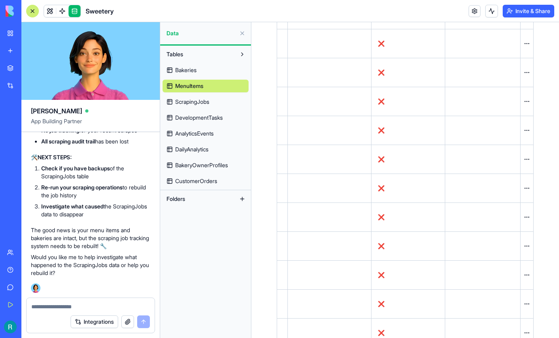
scroll to position [68, 0]
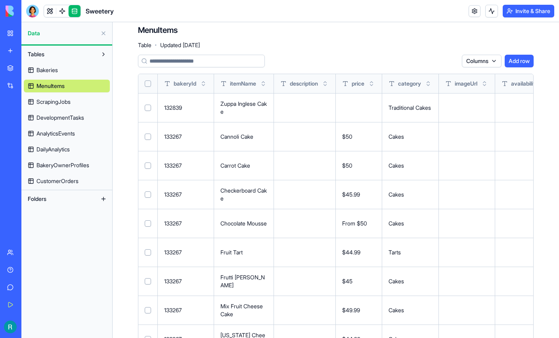
click at [151, 111] on button "Select row" at bounding box center [148, 108] width 6 height 6
click at [418, 67] on button "Delete 1 rows" at bounding box center [438, 61] width 41 height 13
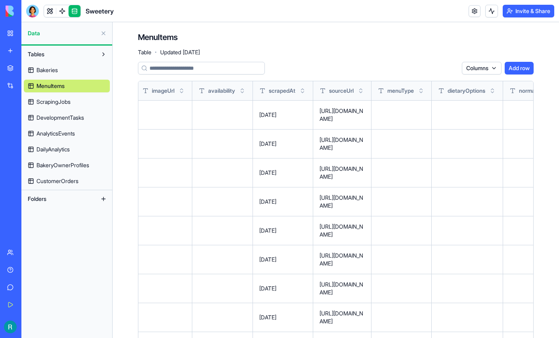
scroll to position [0, 306]
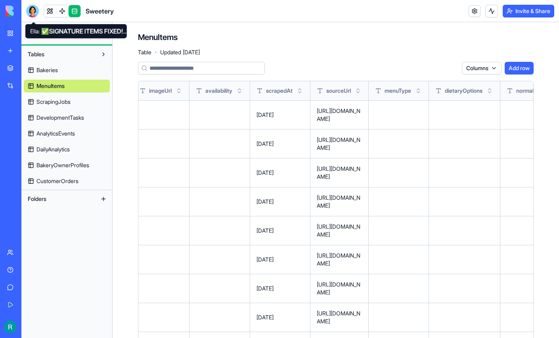
click at [36, 12] on div at bounding box center [32, 11] width 13 height 13
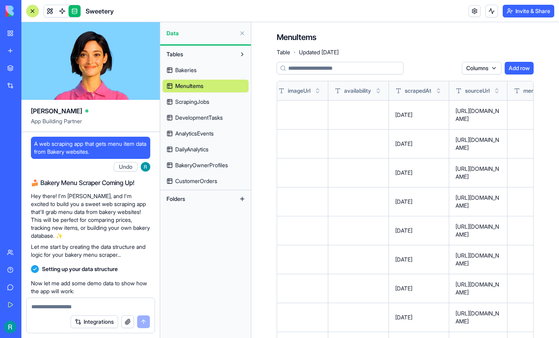
scroll to position [0, 0]
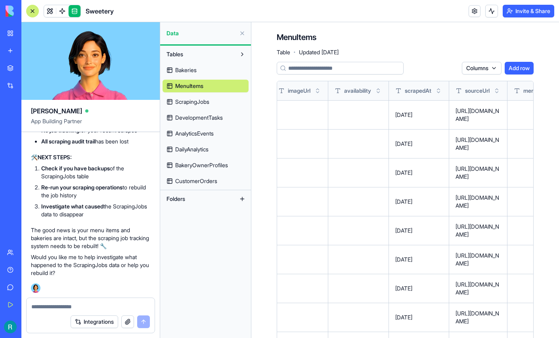
click at [78, 303] on textarea at bounding box center [90, 307] width 119 height 8
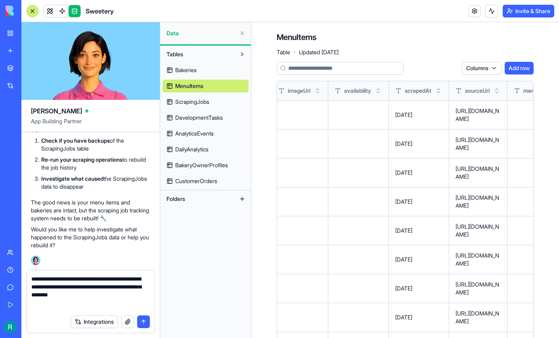
click at [123, 322] on button "button" at bounding box center [127, 322] width 13 height 13
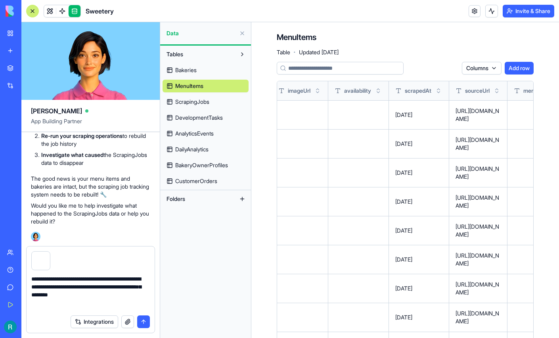
click at [83, 303] on textarea "**********" at bounding box center [89, 293] width 117 height 36
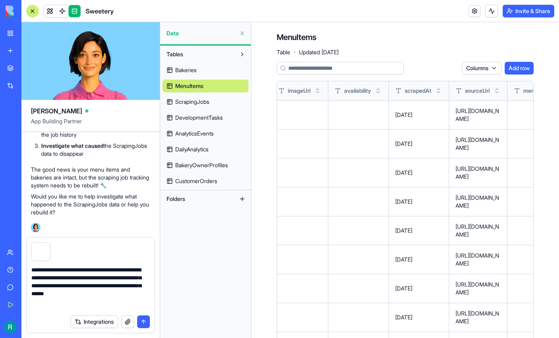
type textarea "**********"
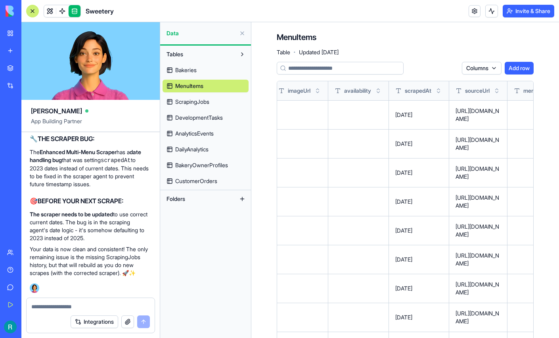
scroll to position [180821, 1]
click at [29, 128] on div "Sweetery" at bounding box center [18, 124] width 22 height 8
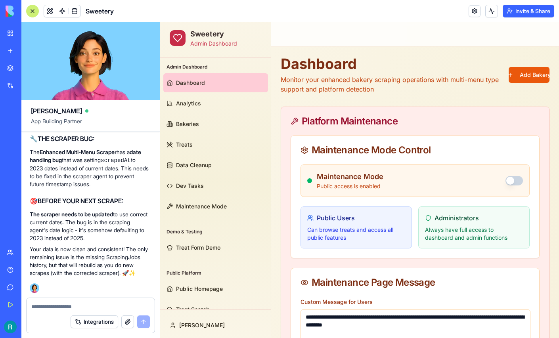
click at [35, 12] on div at bounding box center [32, 11] width 13 height 13
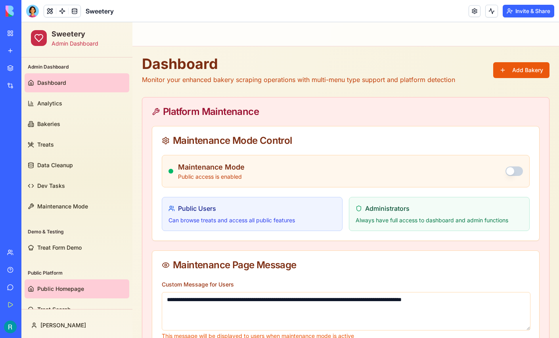
click at [44, 284] on link "Public Homepage" at bounding box center [77, 289] width 105 height 19
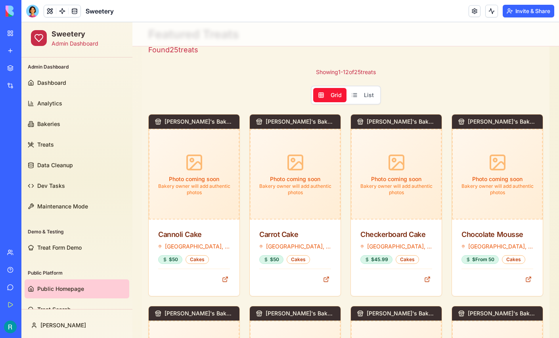
scroll to position [368, 0]
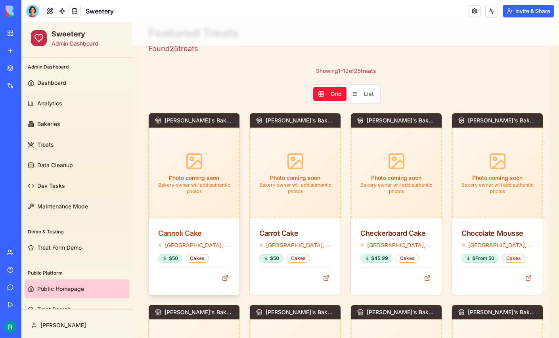
click at [192, 234] on div "Cannoli Cake" at bounding box center [194, 233] width 72 height 11
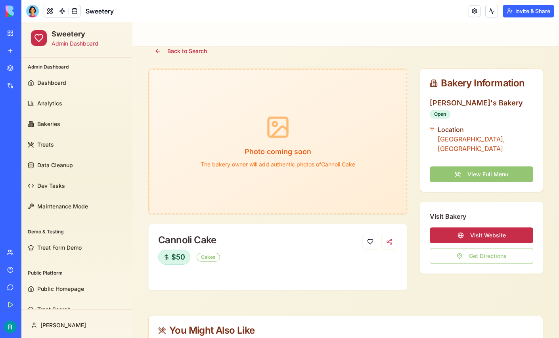
scroll to position [47, 0]
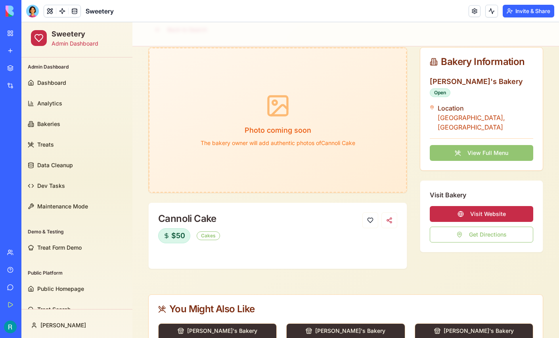
click at [489, 145] on button "View Full Menu" at bounding box center [482, 153] width 104 height 16
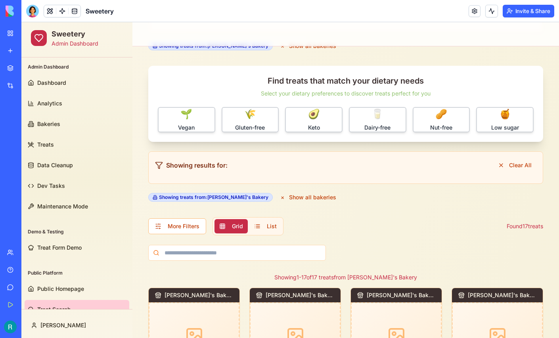
scroll to position [67, 0]
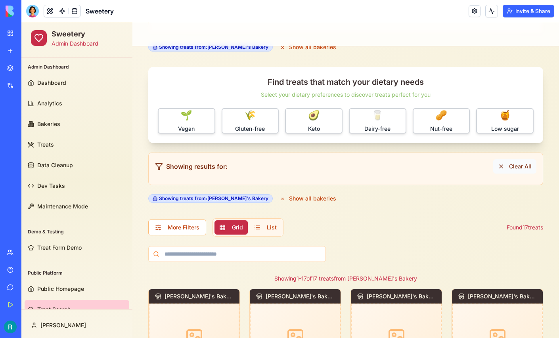
click at [503, 164] on button "Clear All" at bounding box center [514, 166] width 43 height 14
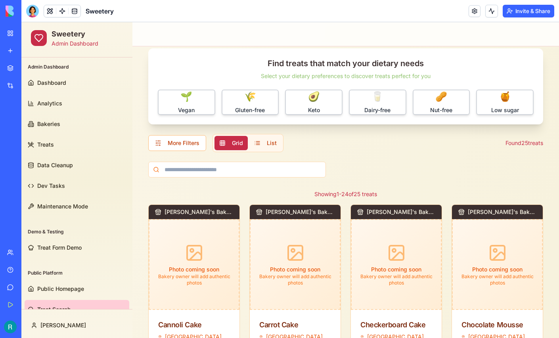
scroll to position [17, 0]
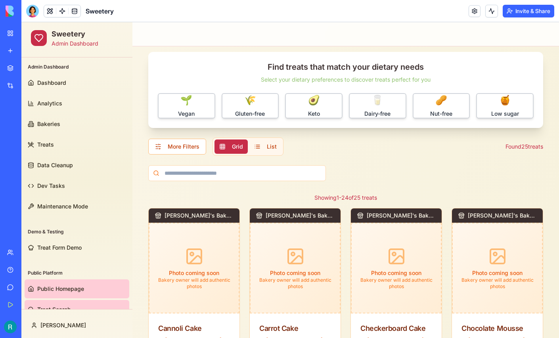
click at [72, 283] on link "Public Homepage" at bounding box center [77, 289] width 105 height 19
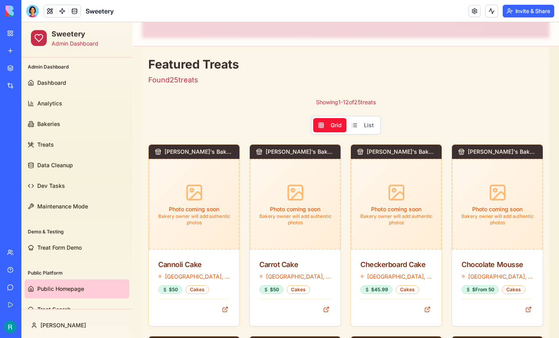
scroll to position [337, 0]
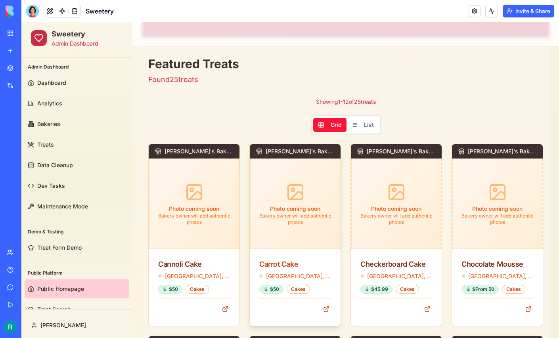
click at [281, 262] on div "Carrot Cake" at bounding box center [295, 264] width 72 height 11
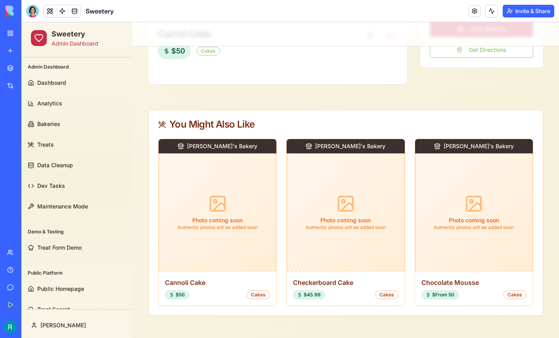
scroll to position [0, 0]
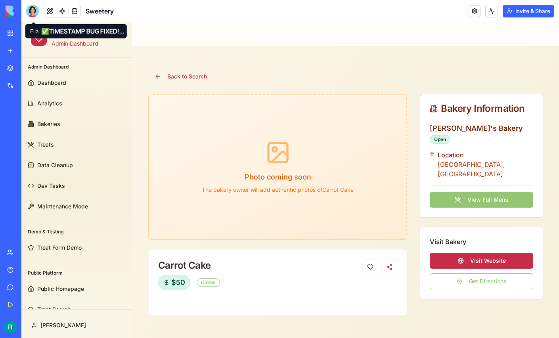
click at [29, 13] on div at bounding box center [32, 11] width 13 height 13
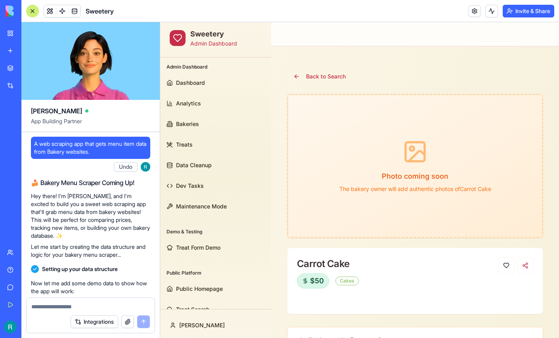
scroll to position [180821, 0]
